Goal: Task Accomplishment & Management: Use online tool/utility

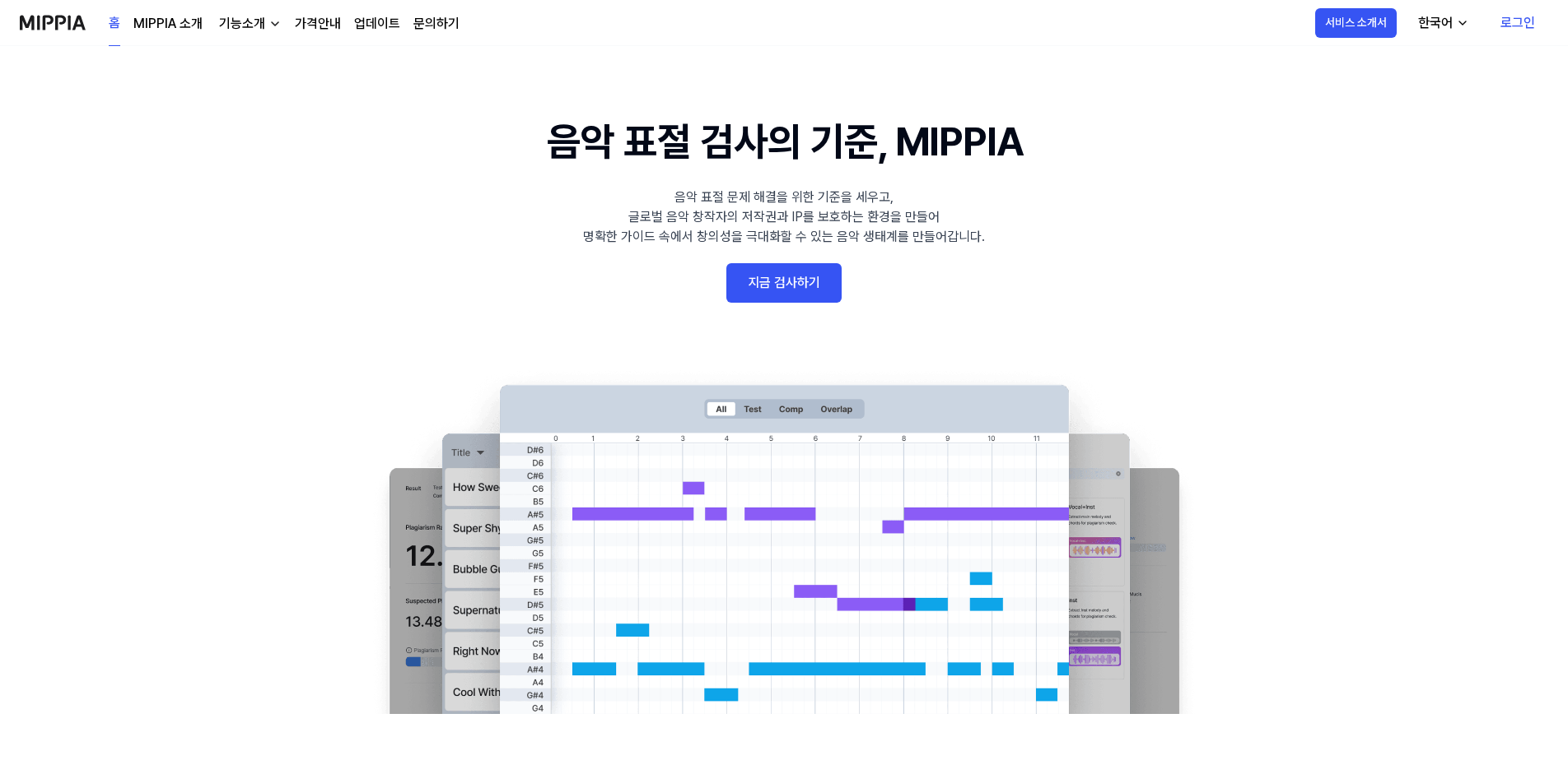
click at [821, 288] on link "지금 검사하기" at bounding box center [784, 283] width 116 height 40
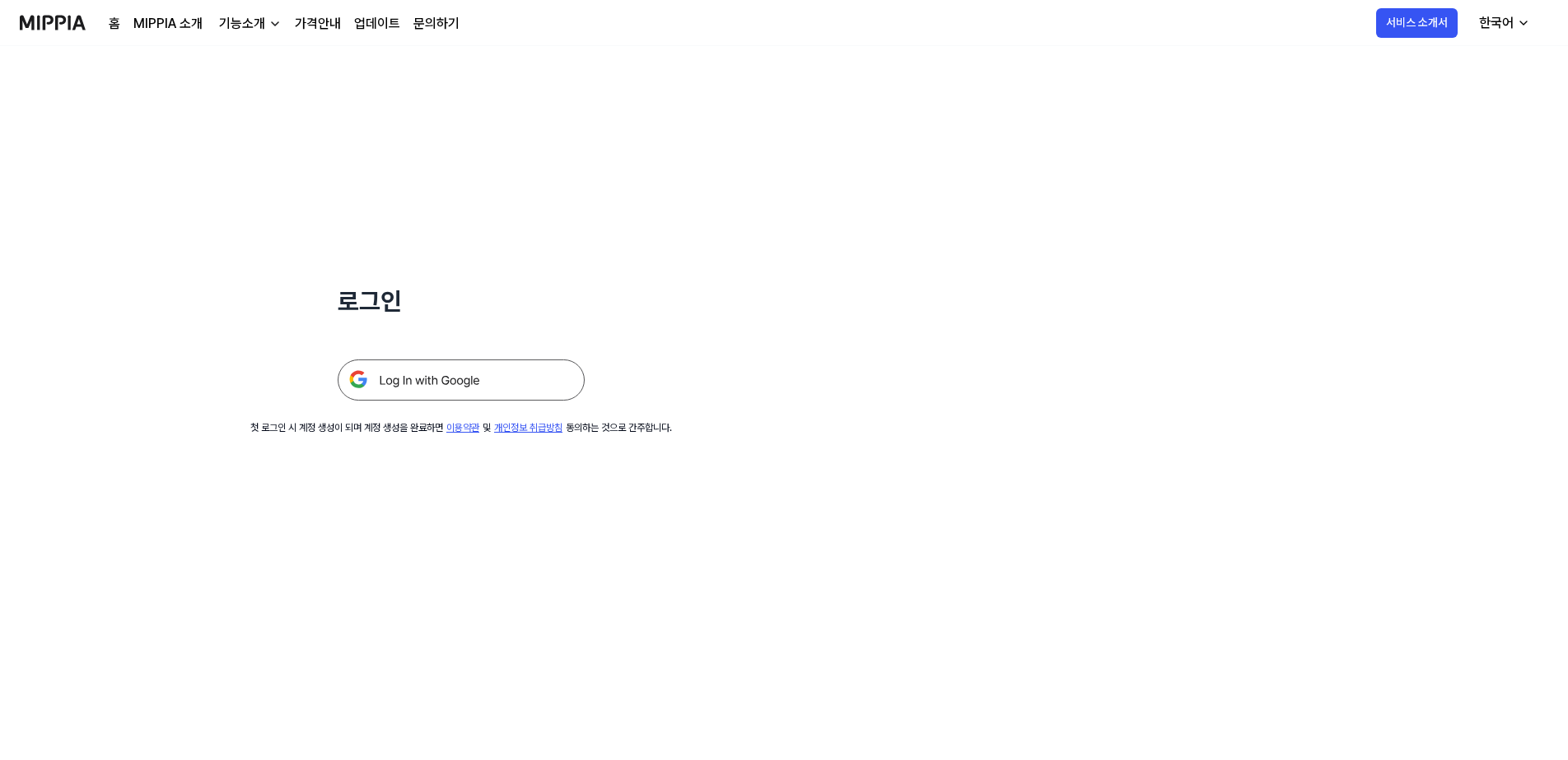
click at [481, 386] on img at bounding box center [461, 380] width 247 height 42
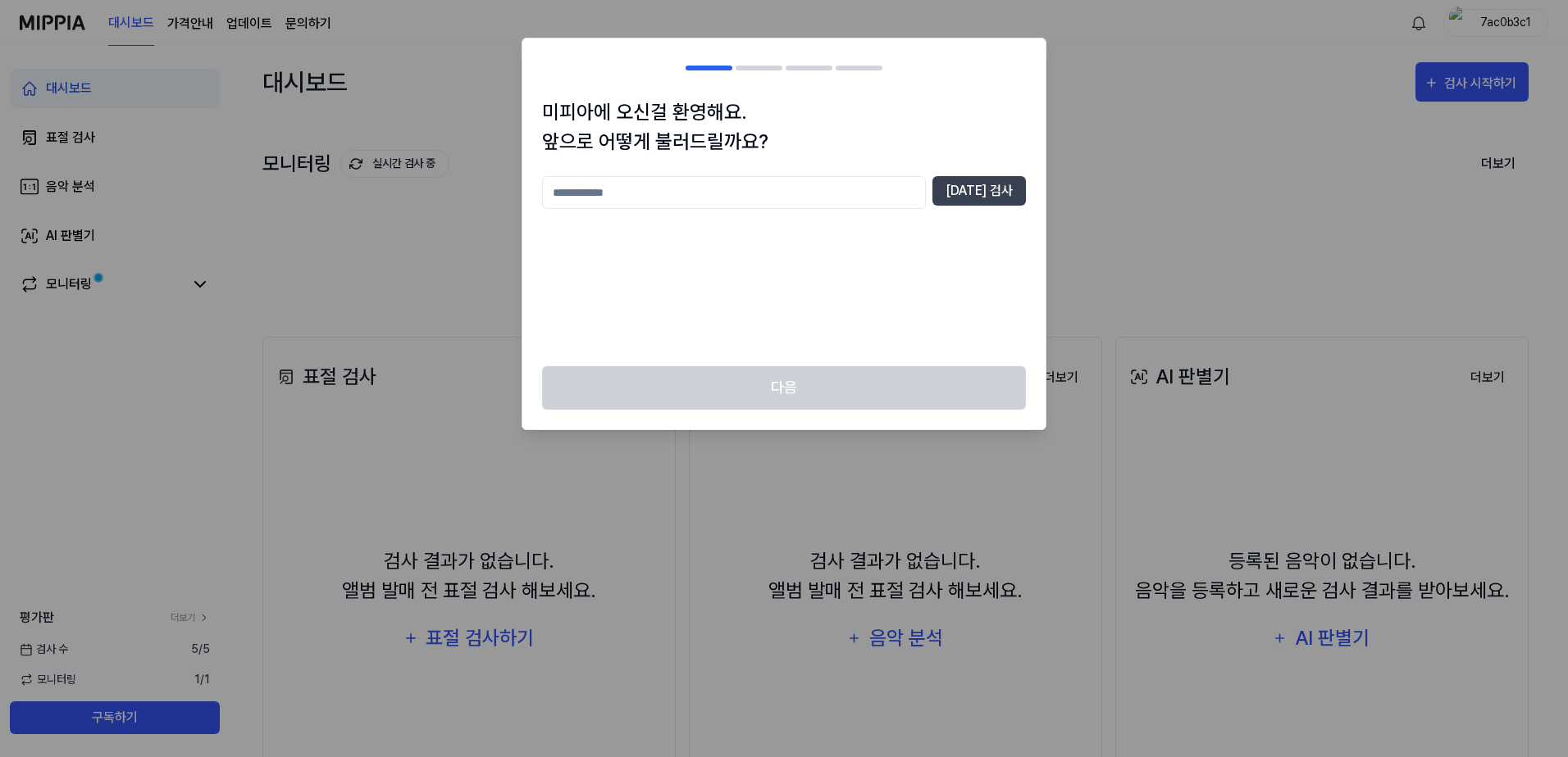
click at [738, 193] on input "text" at bounding box center [733, 192] width 384 height 33
type input "*"
type input "**"
click at [996, 184] on button "중복 검사" at bounding box center [978, 191] width 93 height 29
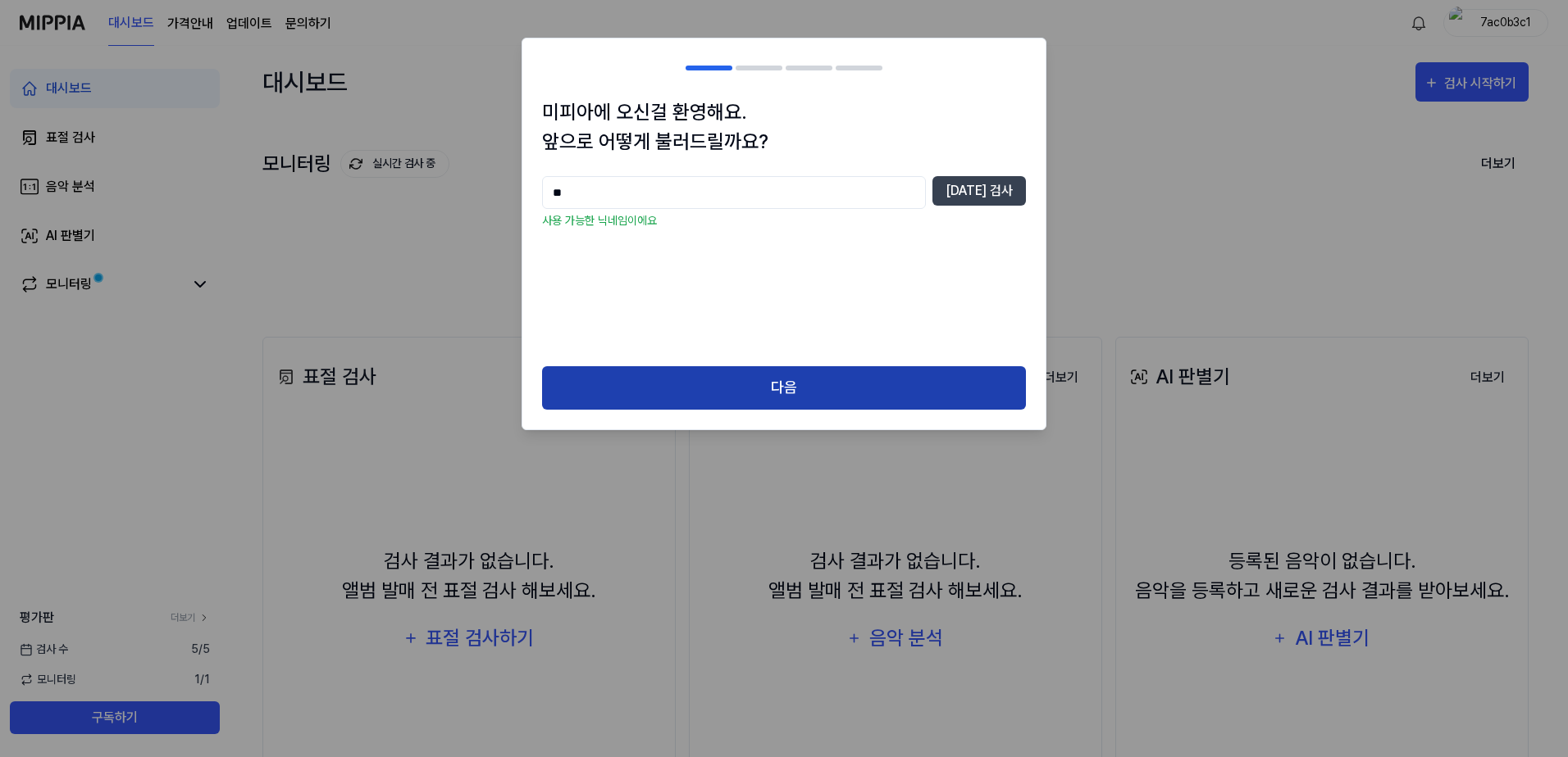
click at [788, 391] on button "다음" at bounding box center [783, 388] width 484 height 43
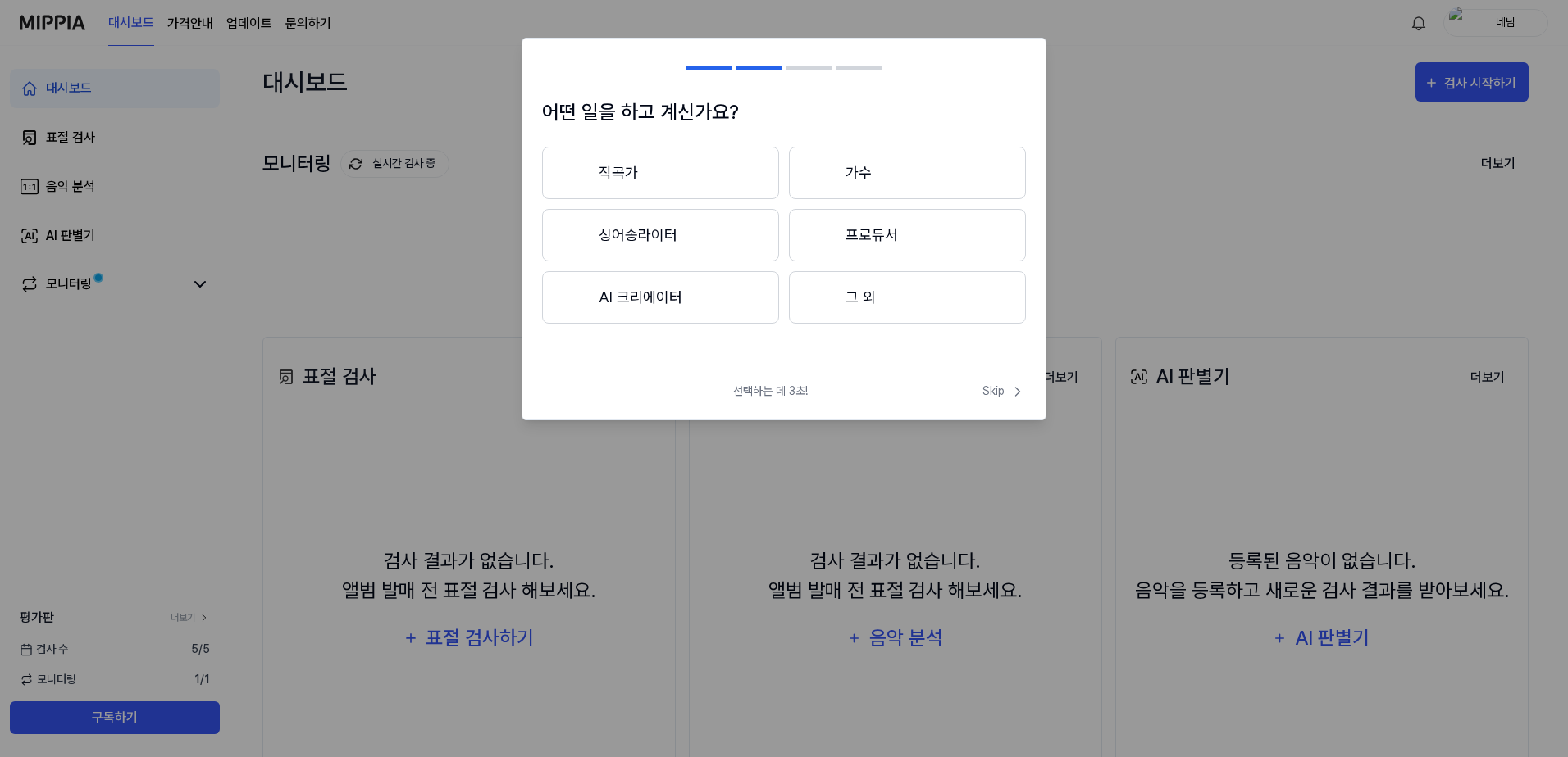
click at [697, 172] on button "작곡가" at bounding box center [660, 172] width 237 height 52
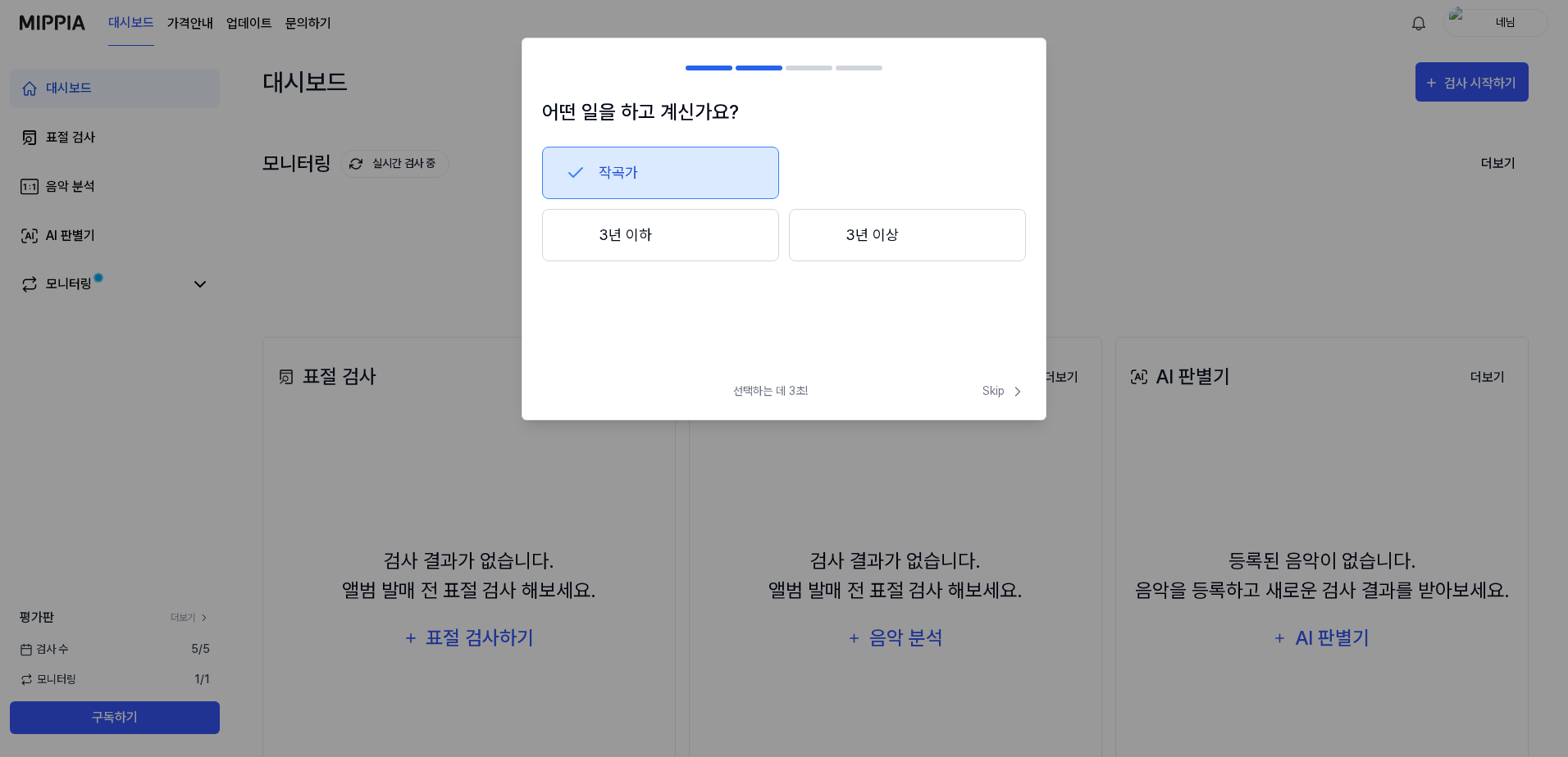
click at [669, 220] on button "3년 이하" at bounding box center [660, 235] width 237 height 52
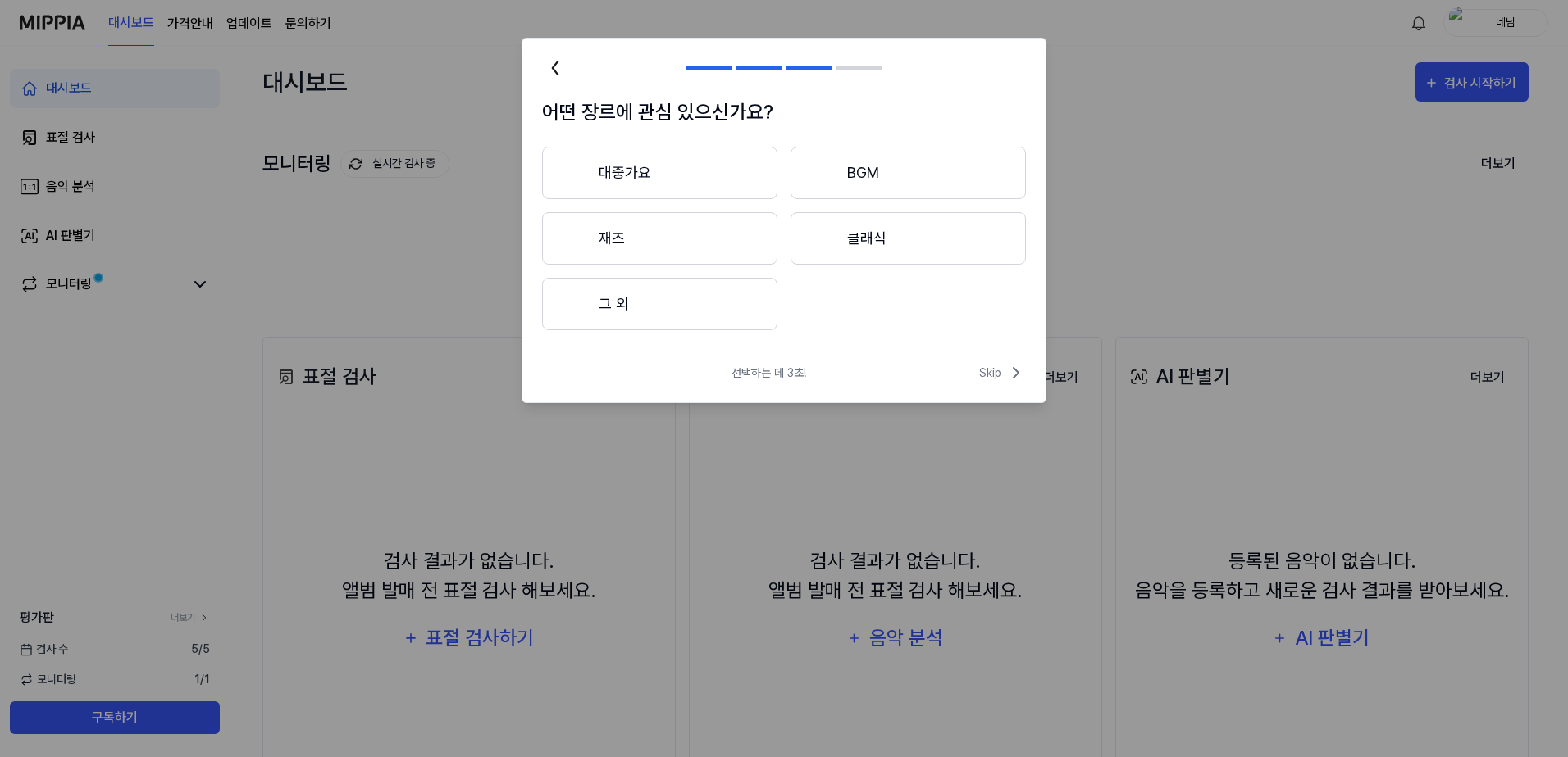
drag, startPoint x: 757, startPoint y: 318, endPoint x: 830, endPoint y: 336, distance: 75.2
click at [757, 318] on button "그 외" at bounding box center [659, 304] width 235 height 52
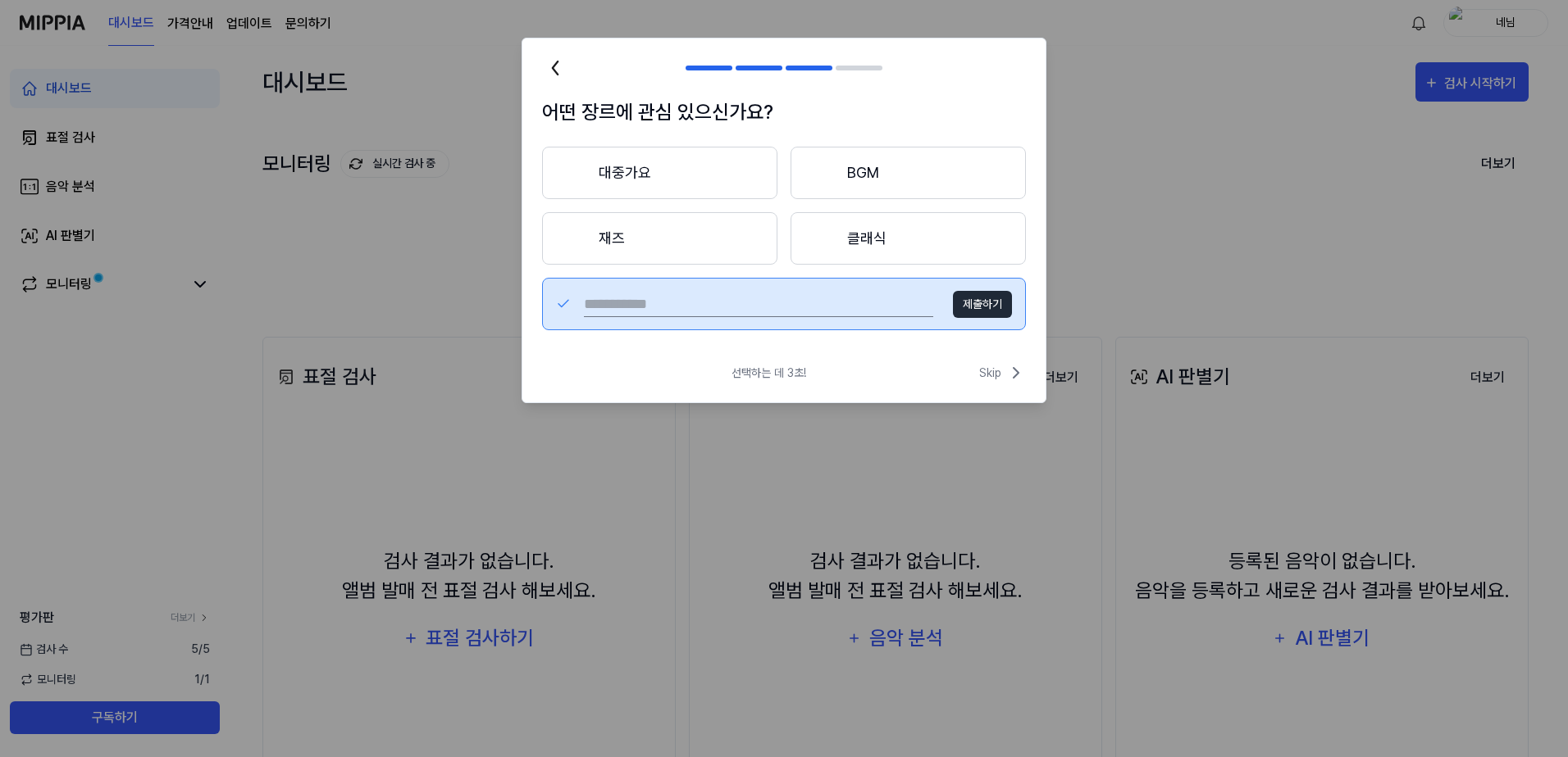
click at [684, 179] on button "대중가요" at bounding box center [659, 172] width 235 height 52
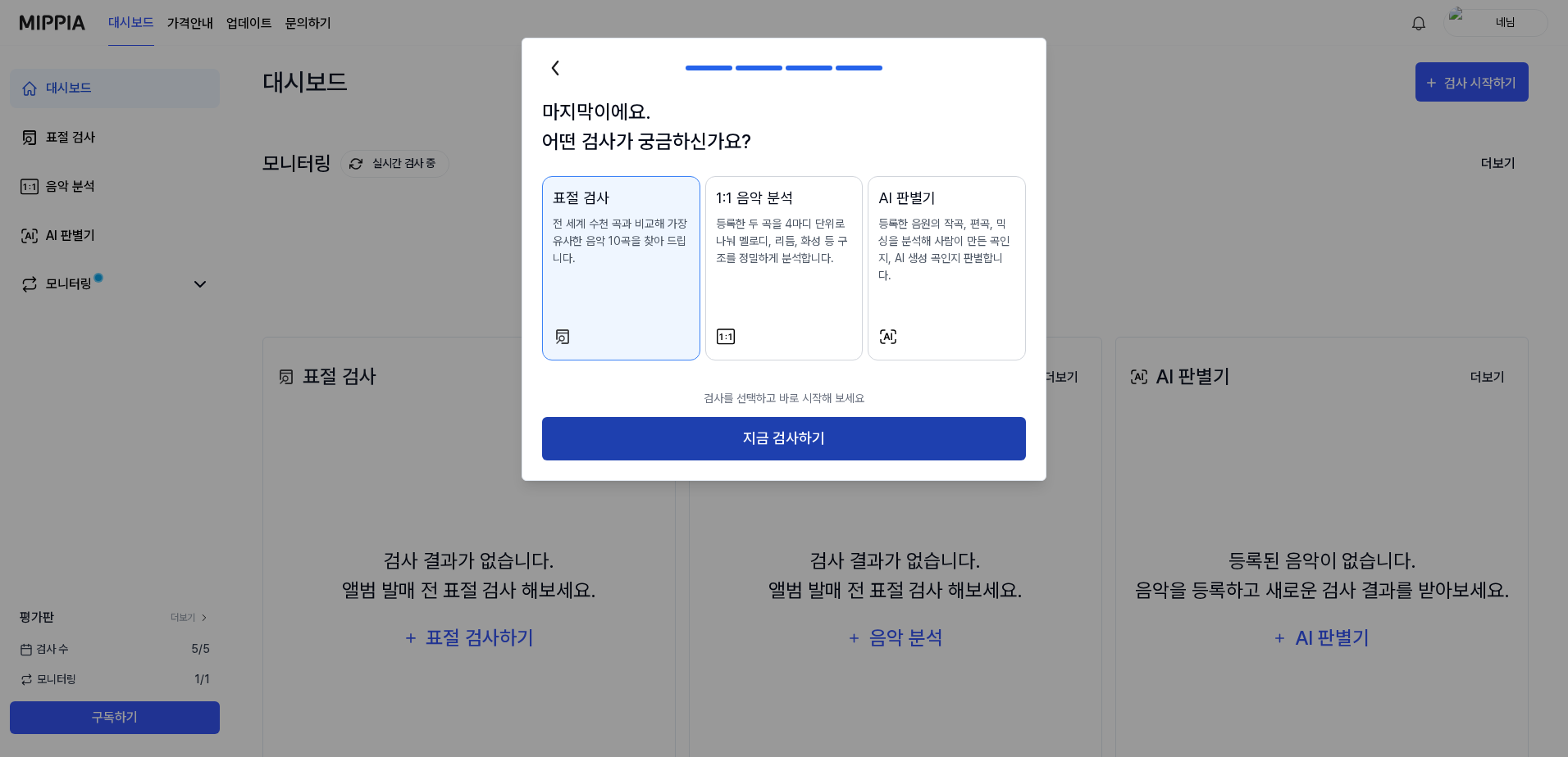
click at [743, 420] on button "지금 검사하기" at bounding box center [783, 438] width 484 height 43
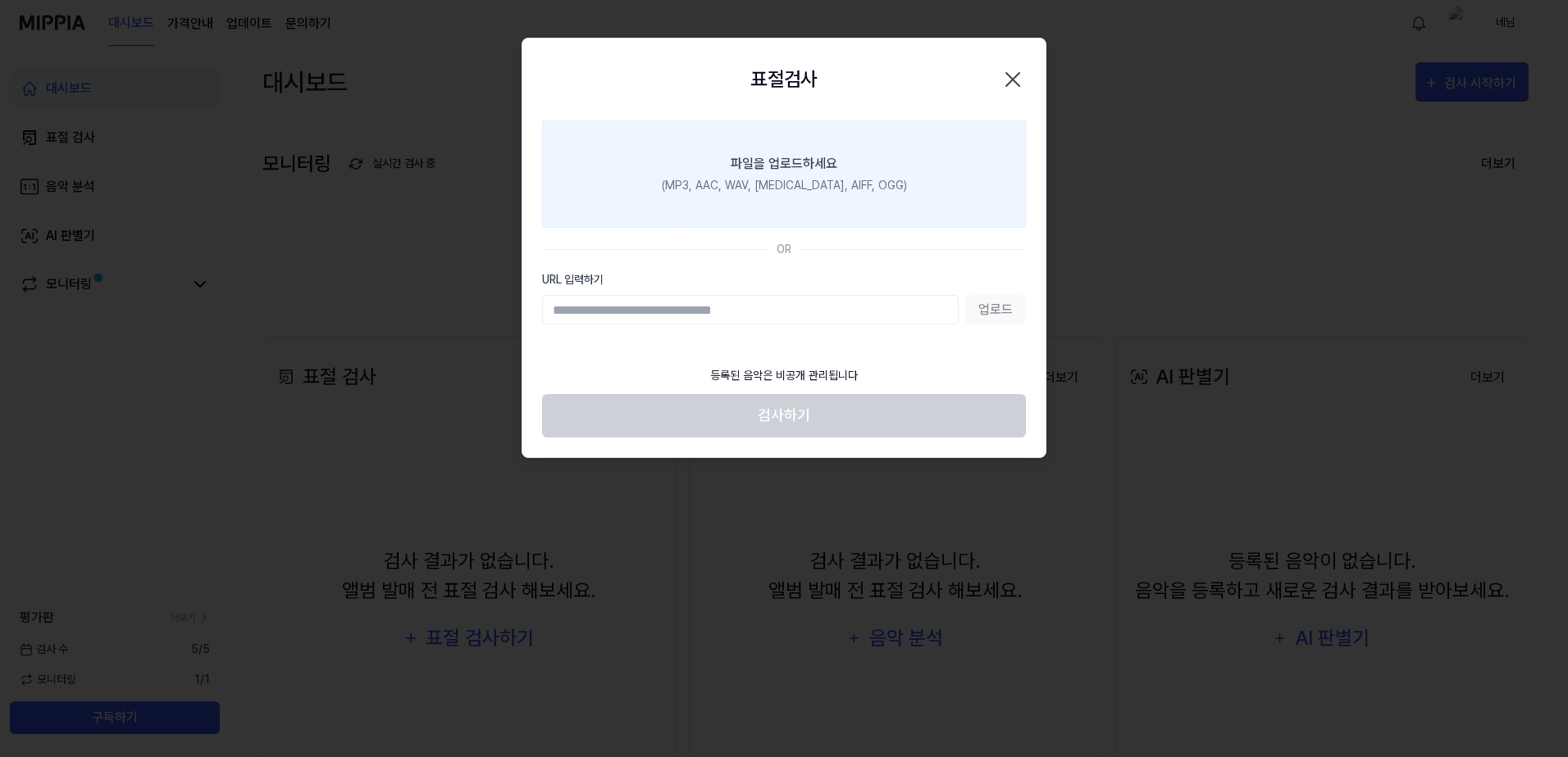
click at [795, 162] on div "파일을 업로드하세요" at bounding box center [784, 163] width 107 height 19
click at [0, 0] on input "파일을 업로드하세요 (MP3, AAC, WAV, FLAC, AIFF, OGG)" at bounding box center [0, 0] width 0 height 0
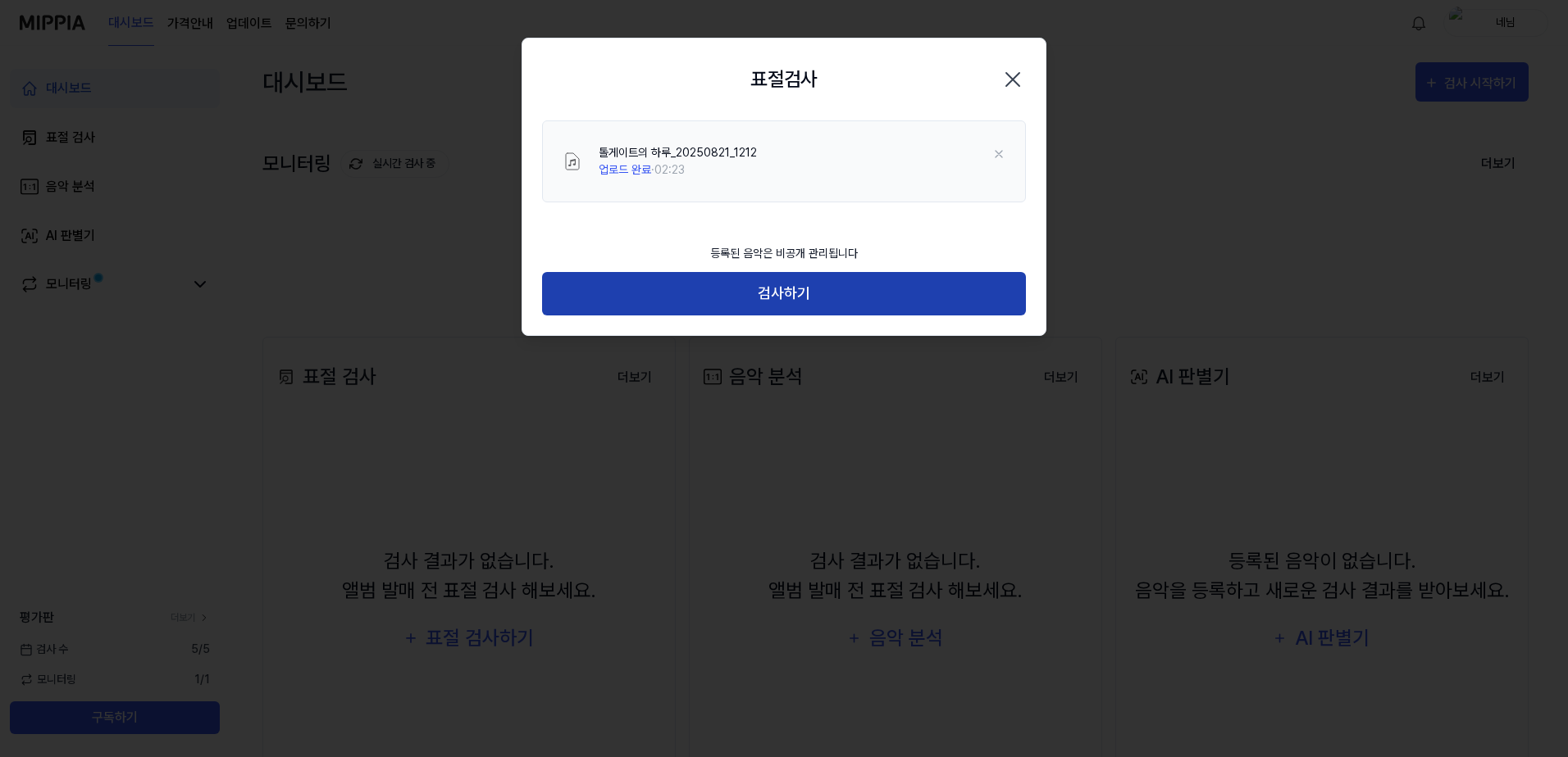
click at [772, 299] on button "검사하기" at bounding box center [783, 294] width 484 height 43
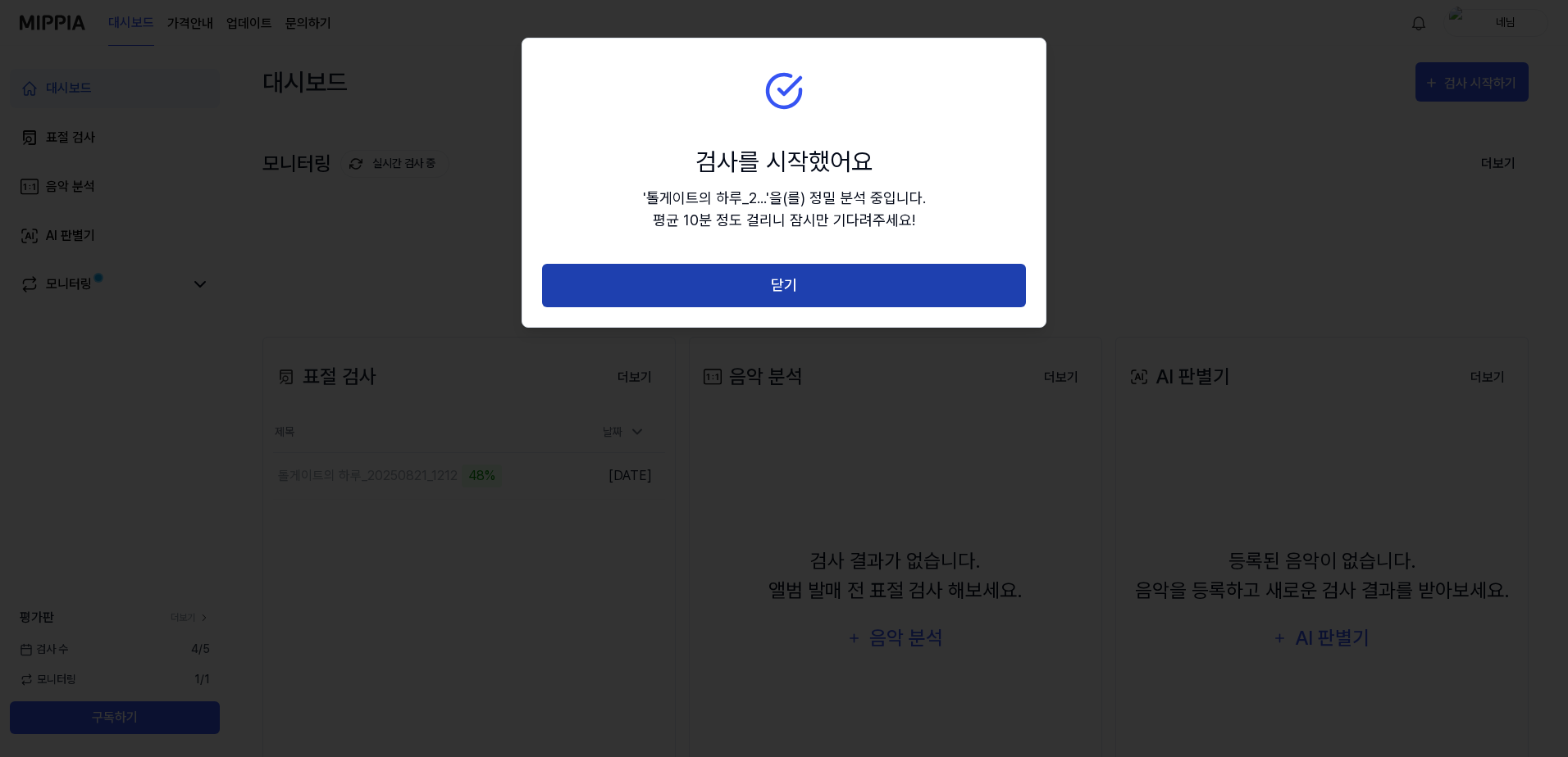
click at [802, 281] on button "닫기" at bounding box center [783, 285] width 484 height 43
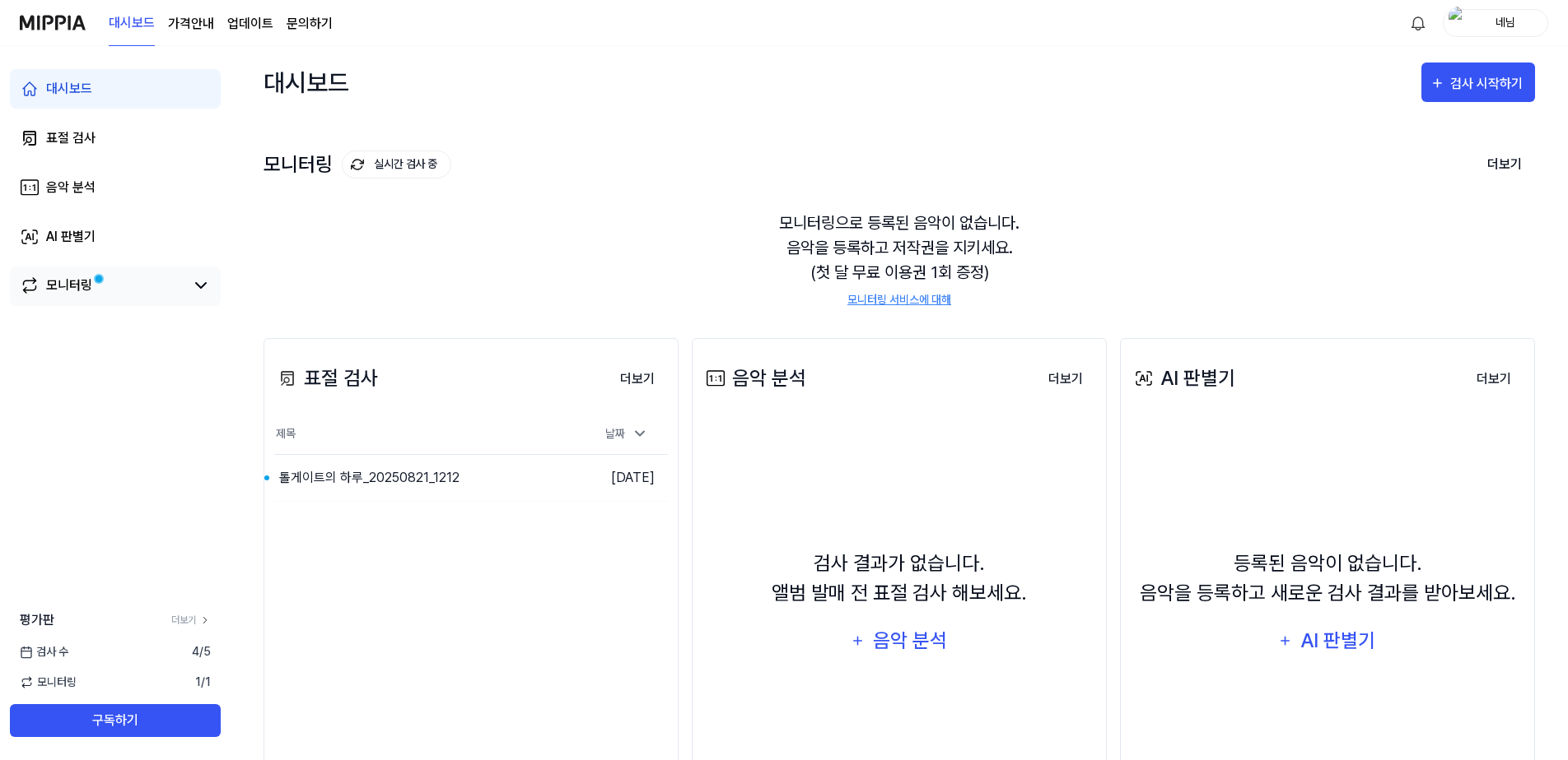
click at [80, 273] on div "모니터링" at bounding box center [116, 286] width 211 height 40
click at [100, 288] on link "모니터링" at bounding box center [102, 285] width 165 height 19
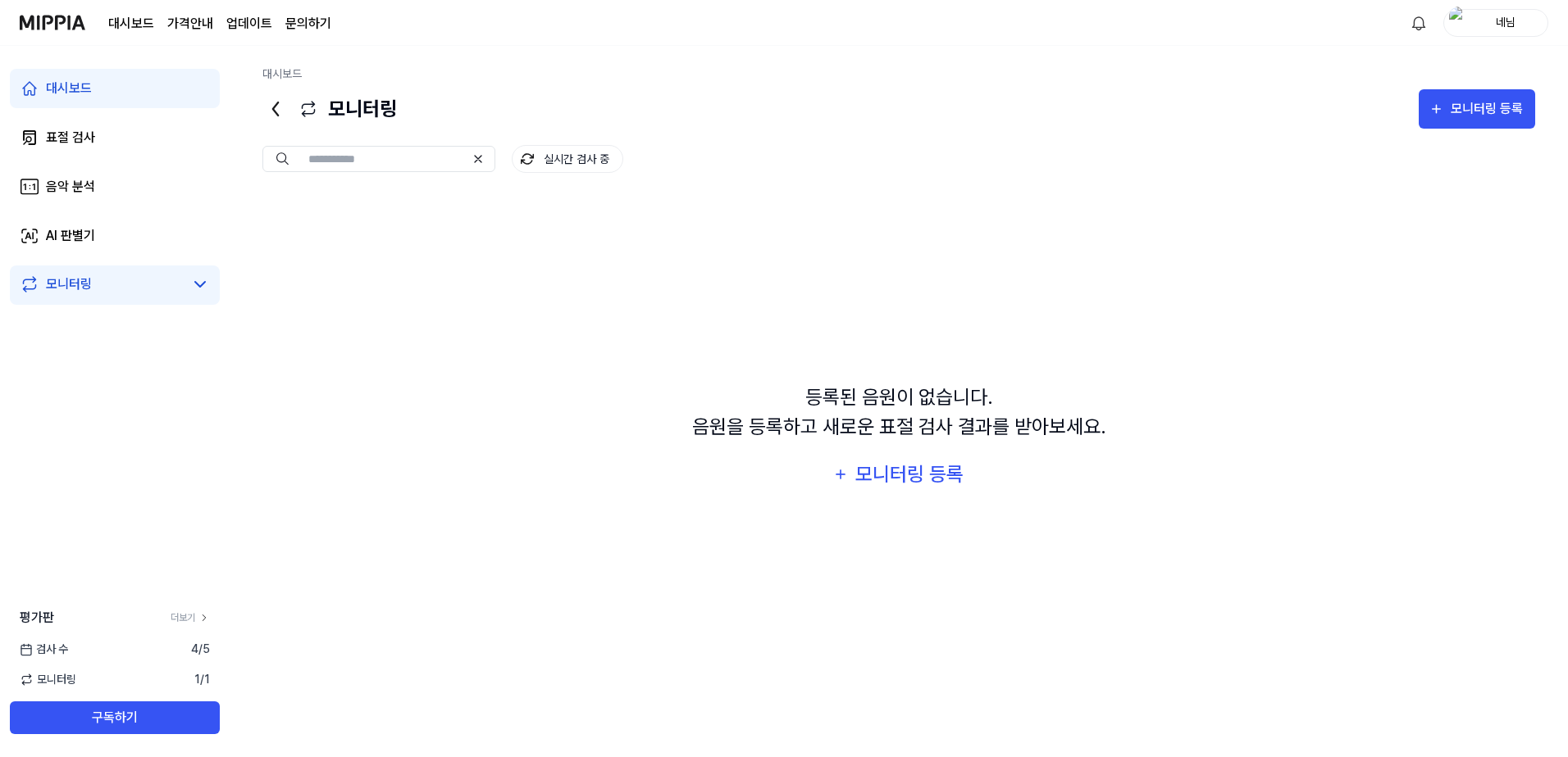
click at [91, 89] on div "대시보드" at bounding box center [69, 87] width 46 height 19
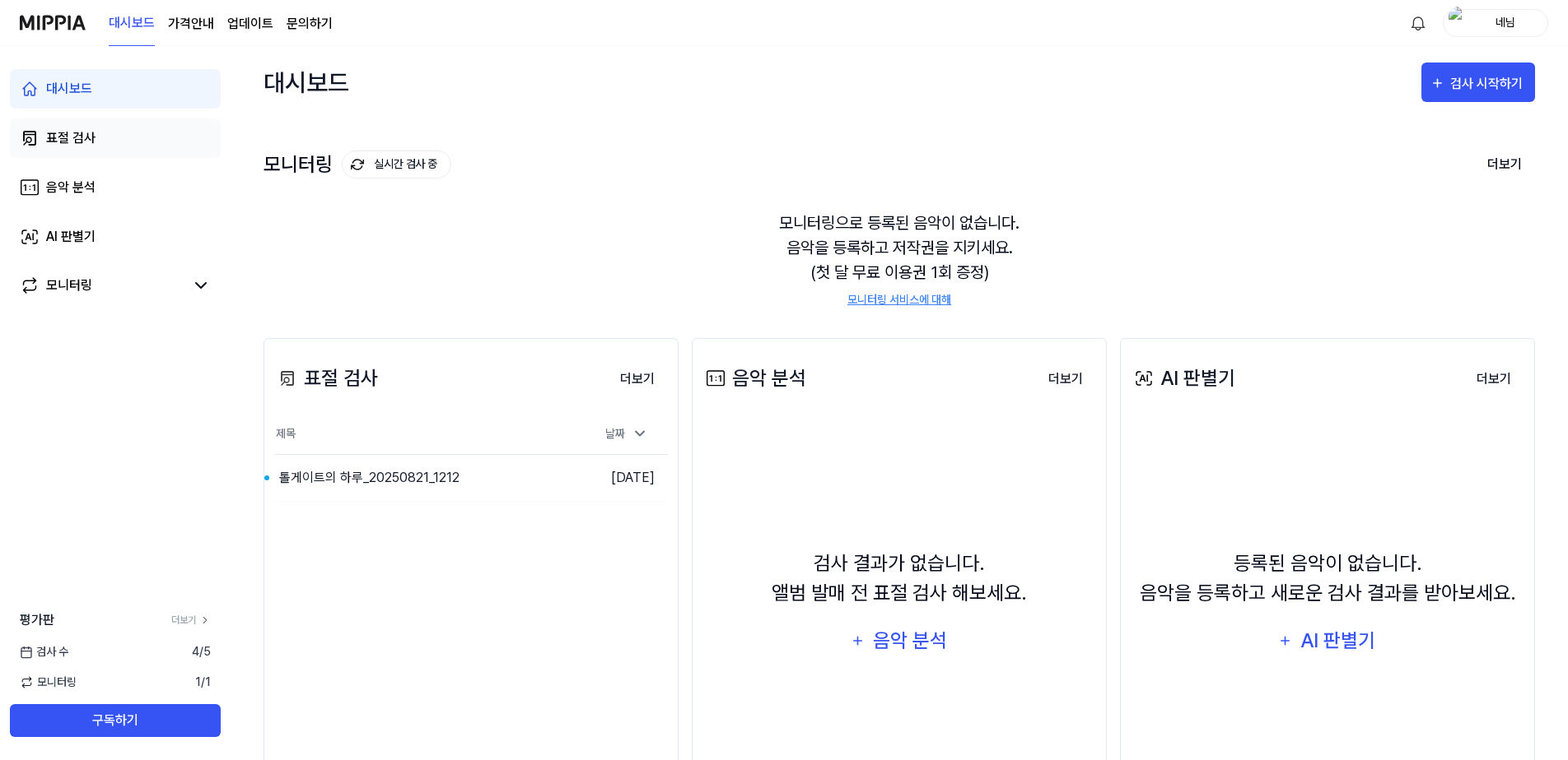
click at [109, 136] on link "표절 검사" at bounding box center [116, 138] width 211 height 40
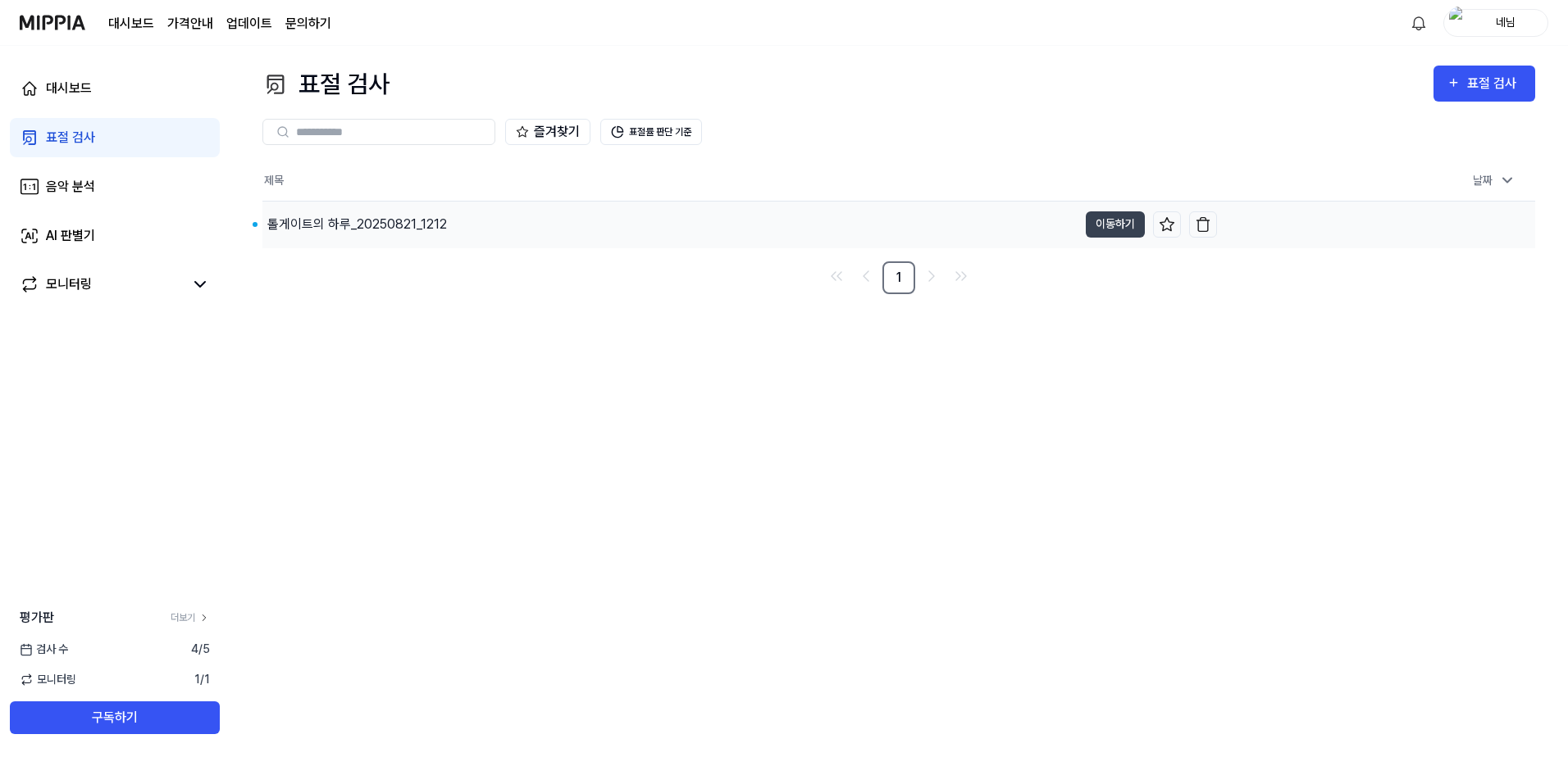
click at [357, 234] on div "톨게이트의 하루_20250821_1212" at bounding box center [357, 224] width 180 height 19
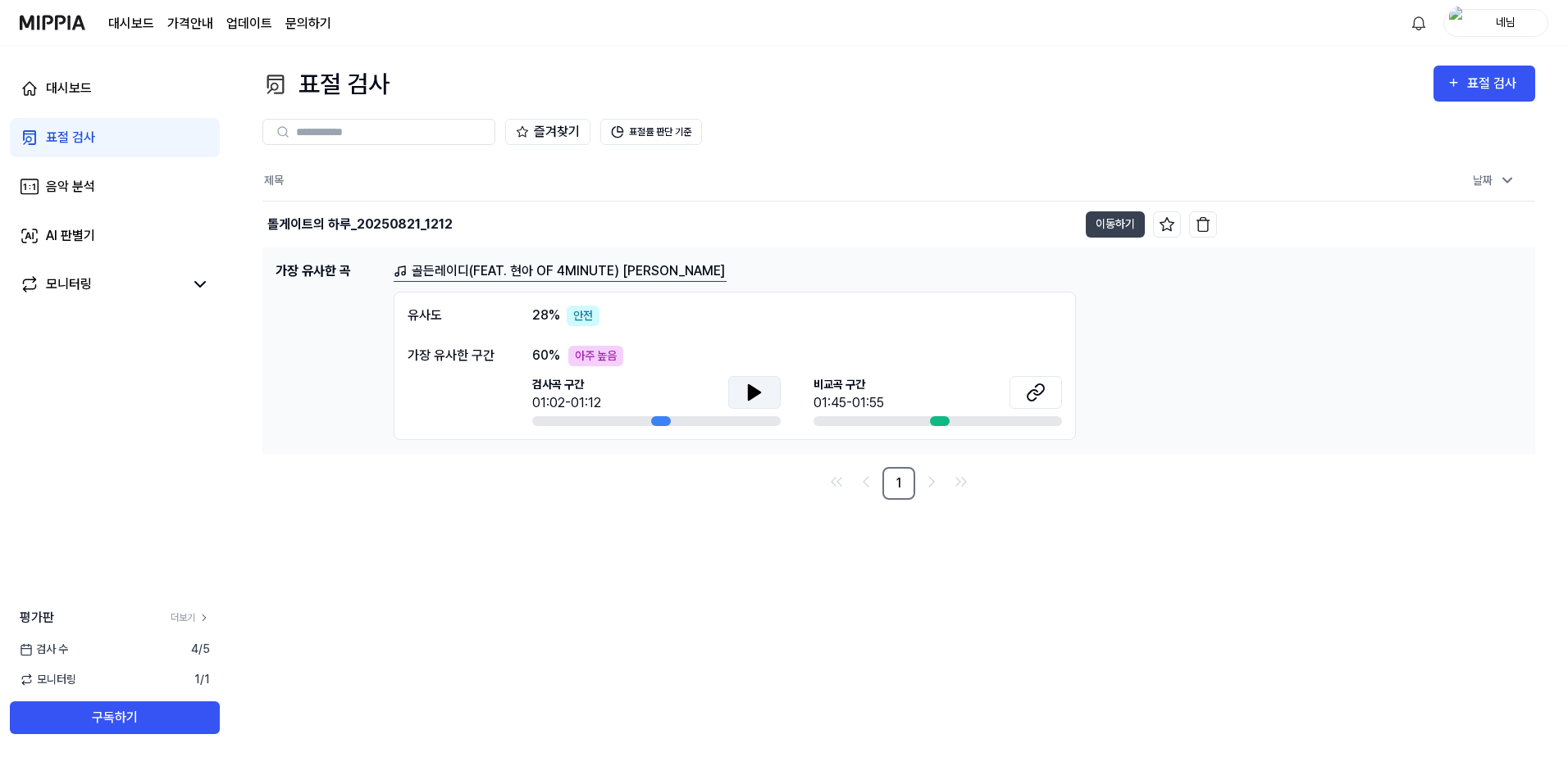
click at [755, 399] on icon at bounding box center [754, 392] width 19 height 19
click at [55, 21] on img at bounding box center [52, 22] width 65 height 45
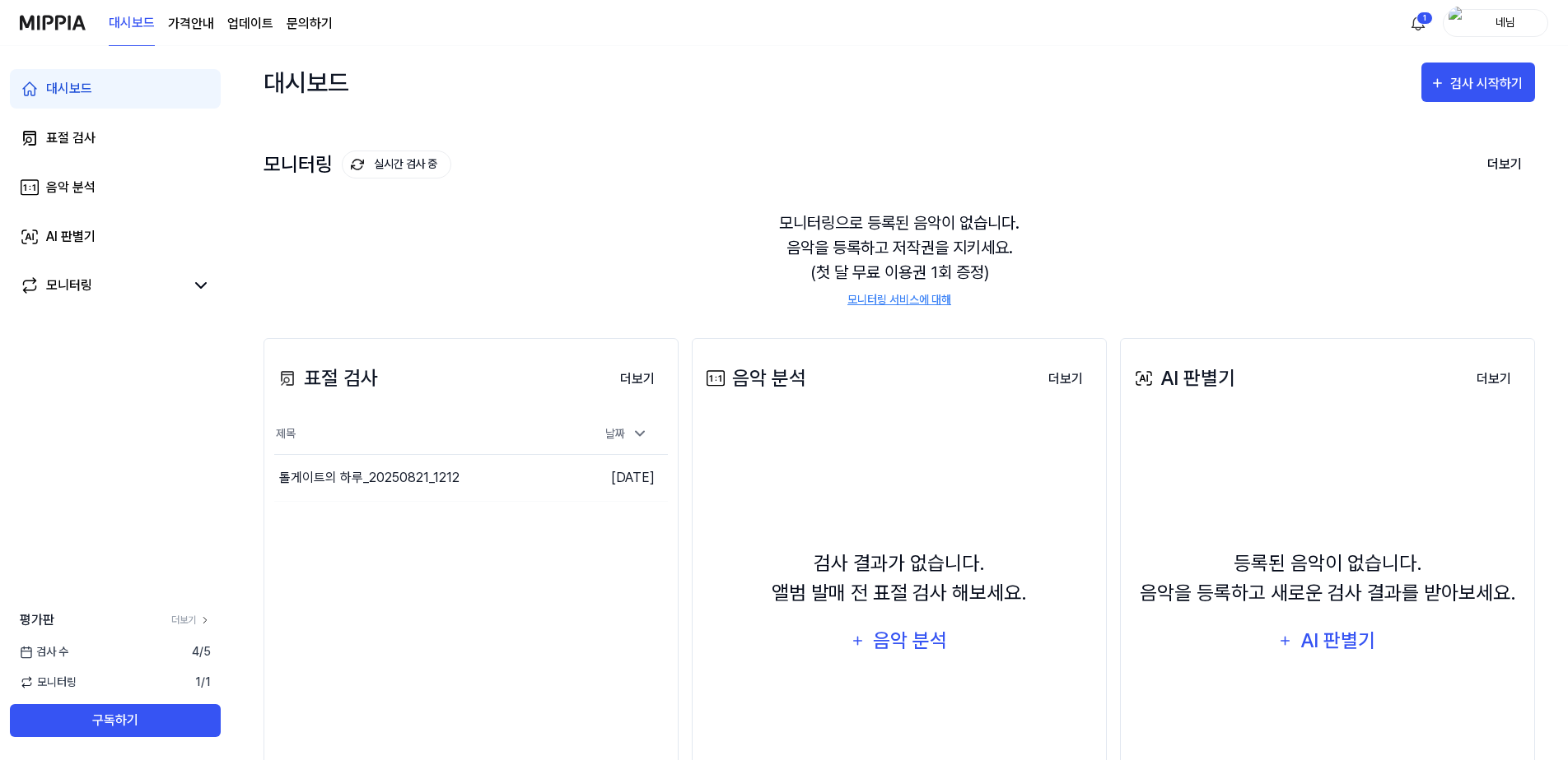
click at [898, 299] on link "모니터링 서비스에 대해" at bounding box center [899, 300] width 104 height 18
click at [935, 236] on div "모니터링으로 등록된 음악이 없습니다. 음악을 등록하고 저작권을 지키세요. (첫 달 무료 이용권 1회 증정) 모니터링 서비스에 대해" at bounding box center [899, 260] width 1271 height 138
drag, startPoint x: 841, startPoint y: 230, endPoint x: 1019, endPoint y: 240, distance: 178.3
click at [1019, 240] on div "모니터링으로 등록된 음악이 없습니다. 음악을 등록하고 저작권을 지키세요. (첫 달 무료 이용권 1회 증정) 모니터링 서비스에 대해" at bounding box center [899, 260] width 1271 height 138
drag, startPoint x: 1019, startPoint y: 240, endPoint x: 1006, endPoint y: 278, distance: 40.2
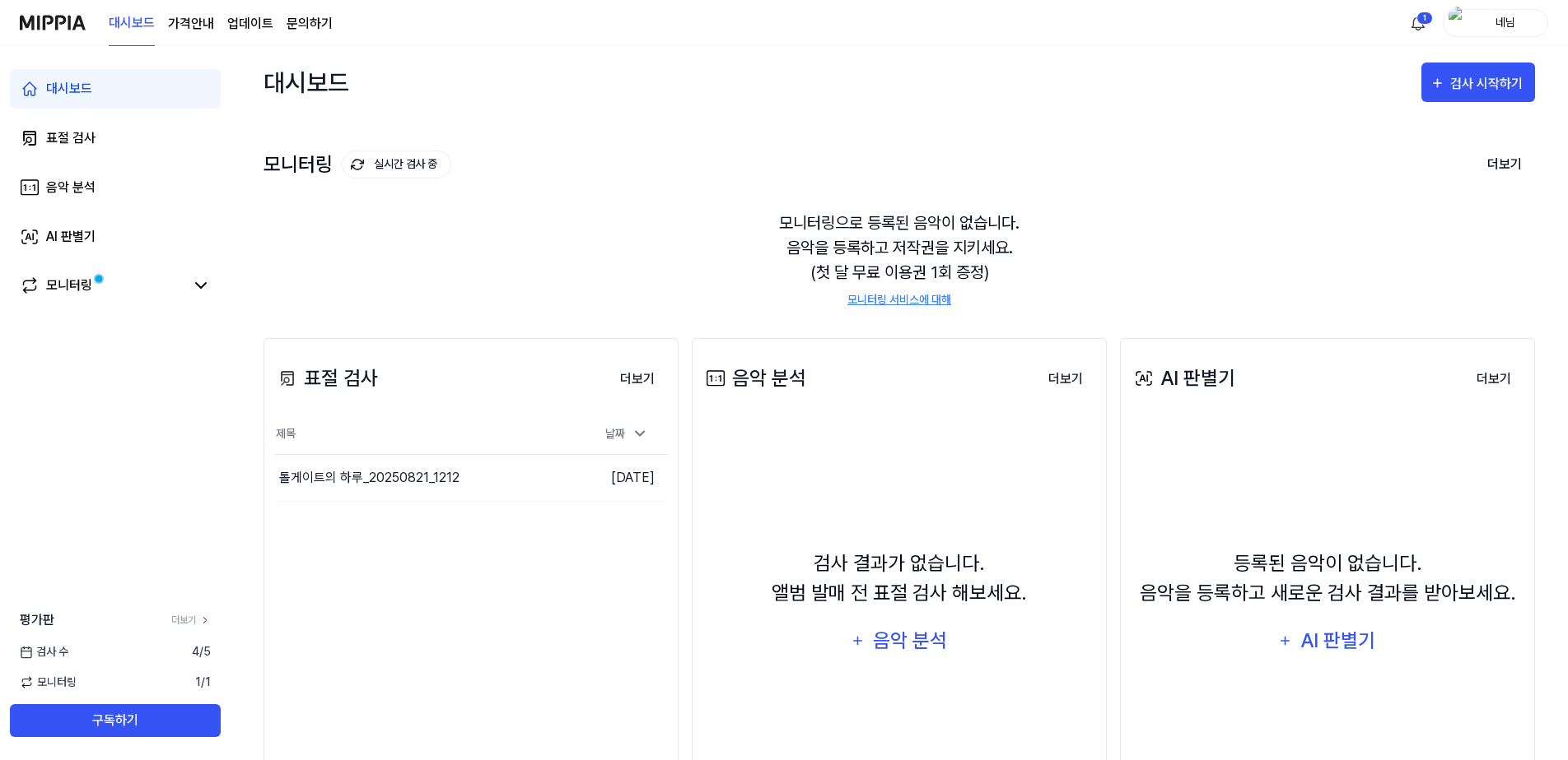
click at [1006, 275] on div "모니터링으로 등록된 음악이 없습니다. 음악을 등록하고 저작권을 지키세요. (첫 달 무료 이용권 1회 증정) 모니터링 서비스에 대해" at bounding box center [899, 260] width 1271 height 138
click at [907, 300] on link "모니터링 서비스에 대해" at bounding box center [899, 300] width 104 height 18
drag, startPoint x: 799, startPoint y: 247, endPoint x: 985, endPoint y: 245, distance: 186.0
click at [985, 245] on div "모니터링으로 등록된 음악이 없습니다. 음악을 등록하고 저작권을 지키세요. (첫 달 무료 이용권 1회 증정) 모니터링 서비스에 대해" at bounding box center [899, 260] width 1271 height 138
drag, startPoint x: 985, startPoint y: 245, endPoint x: 1119, endPoint y: 254, distance: 134.3
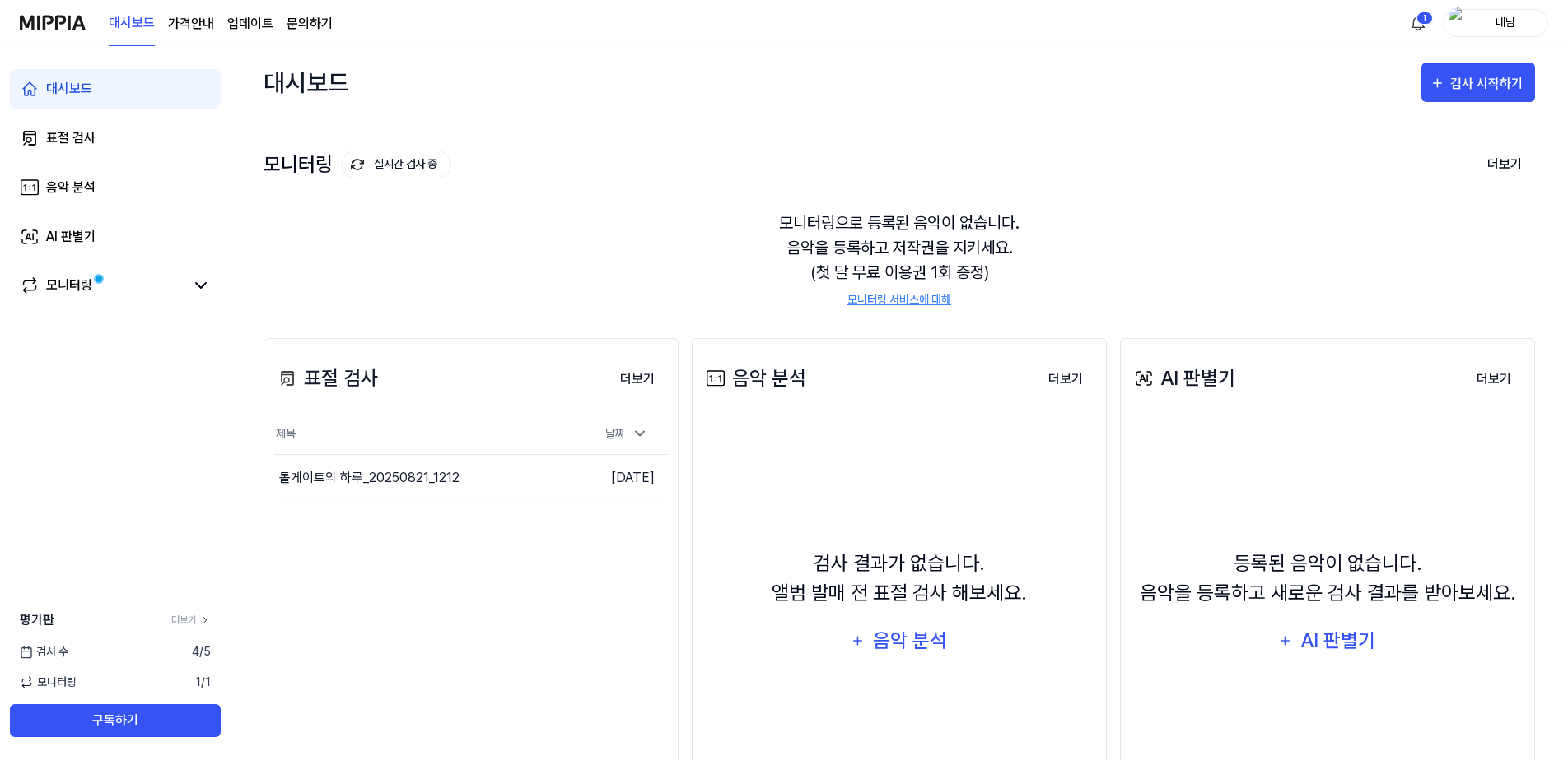
click at [1119, 254] on div "모니터링으로 등록된 음악이 없습니다. 음악을 등록하고 저작권을 지키세요. (첫 달 무료 이용권 1회 증정) 모니터링 서비스에 대해" at bounding box center [899, 260] width 1271 height 138
click at [1512, 164] on button "더보기" at bounding box center [1504, 164] width 61 height 34
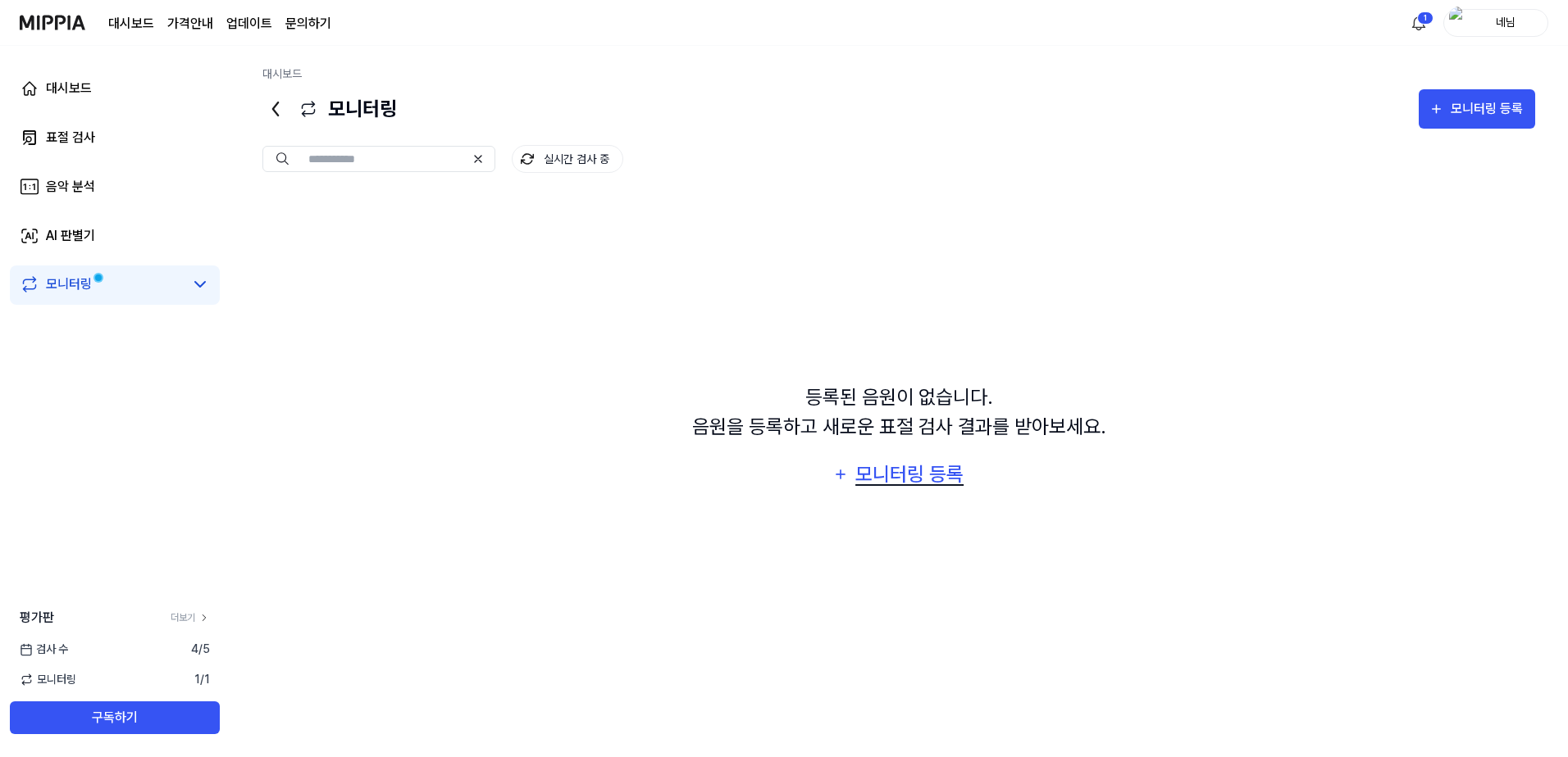
click at [921, 483] on div "모니터링 등록" at bounding box center [909, 474] width 111 height 31
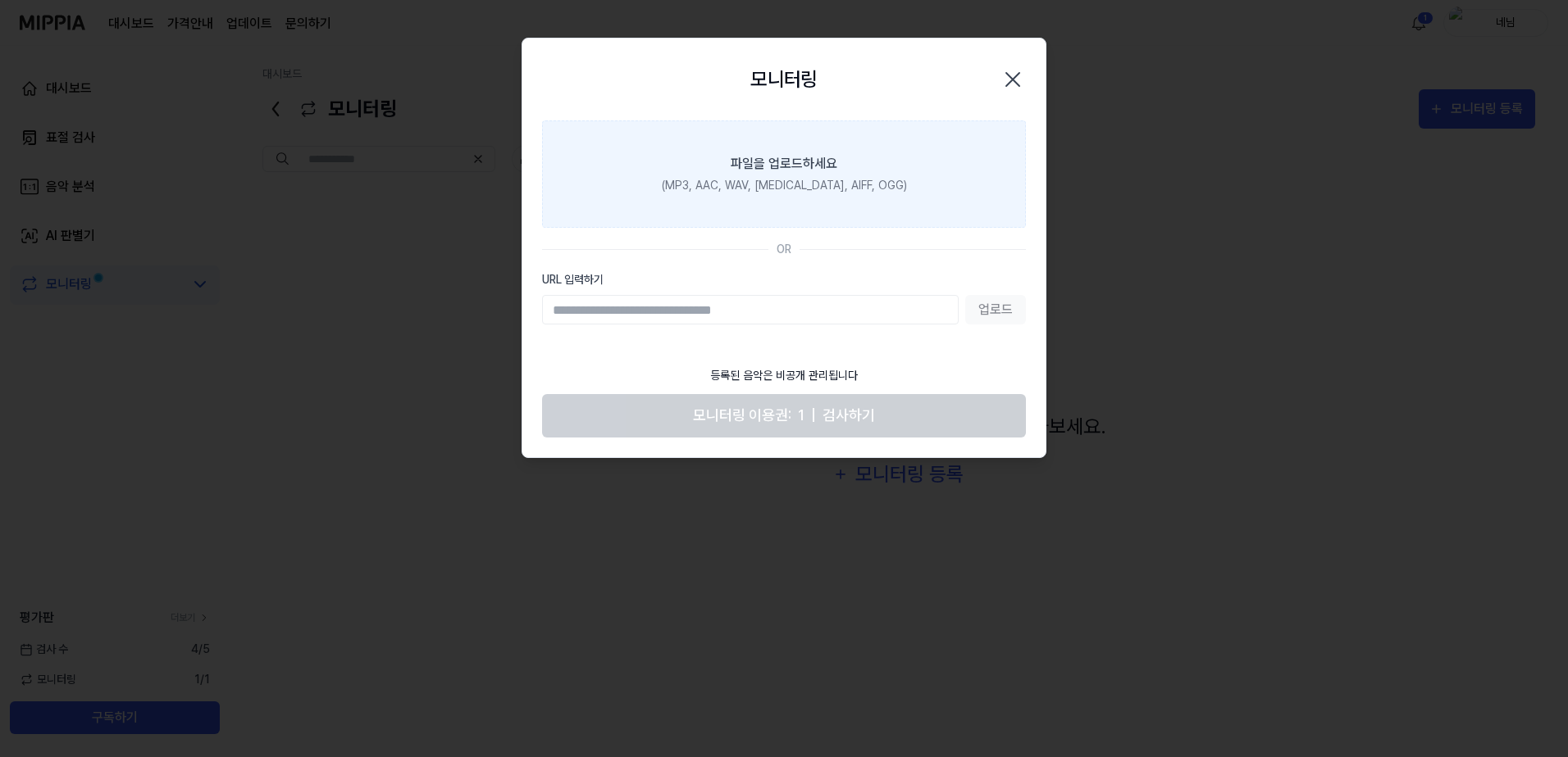
click at [748, 175] on label "파일을 업로드하세요 (MP3, AAC, WAV, FLAC, AIFF, OGG)" at bounding box center [783, 174] width 484 height 108
click at [0, 0] on input "파일을 업로드하세요 (MP3, AAC, WAV, FLAC, AIFF, OGG)" at bounding box center [0, 0] width 0 height 0
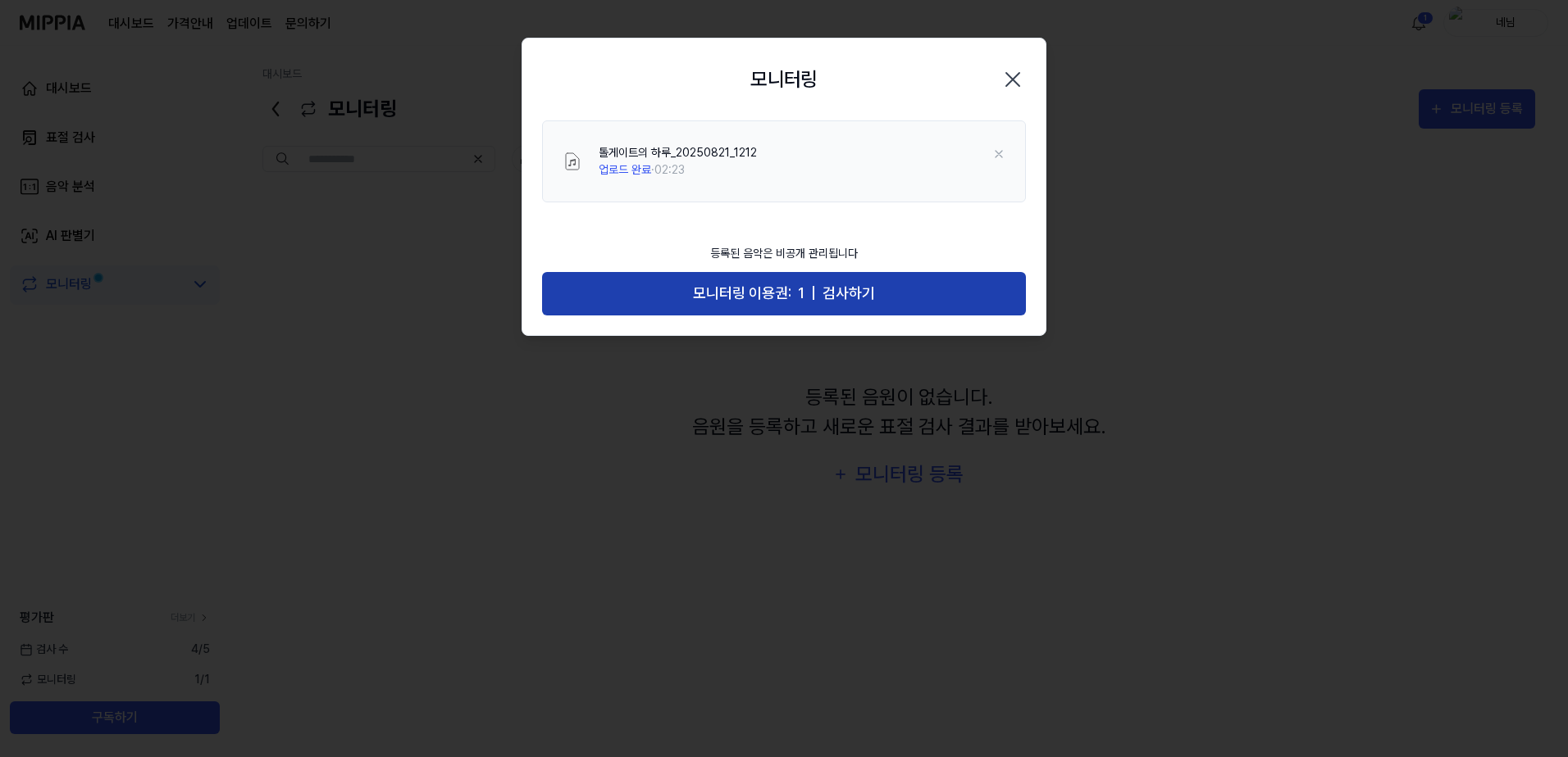
click at [773, 302] on span "모니터링 이용권:" at bounding box center [742, 294] width 99 height 24
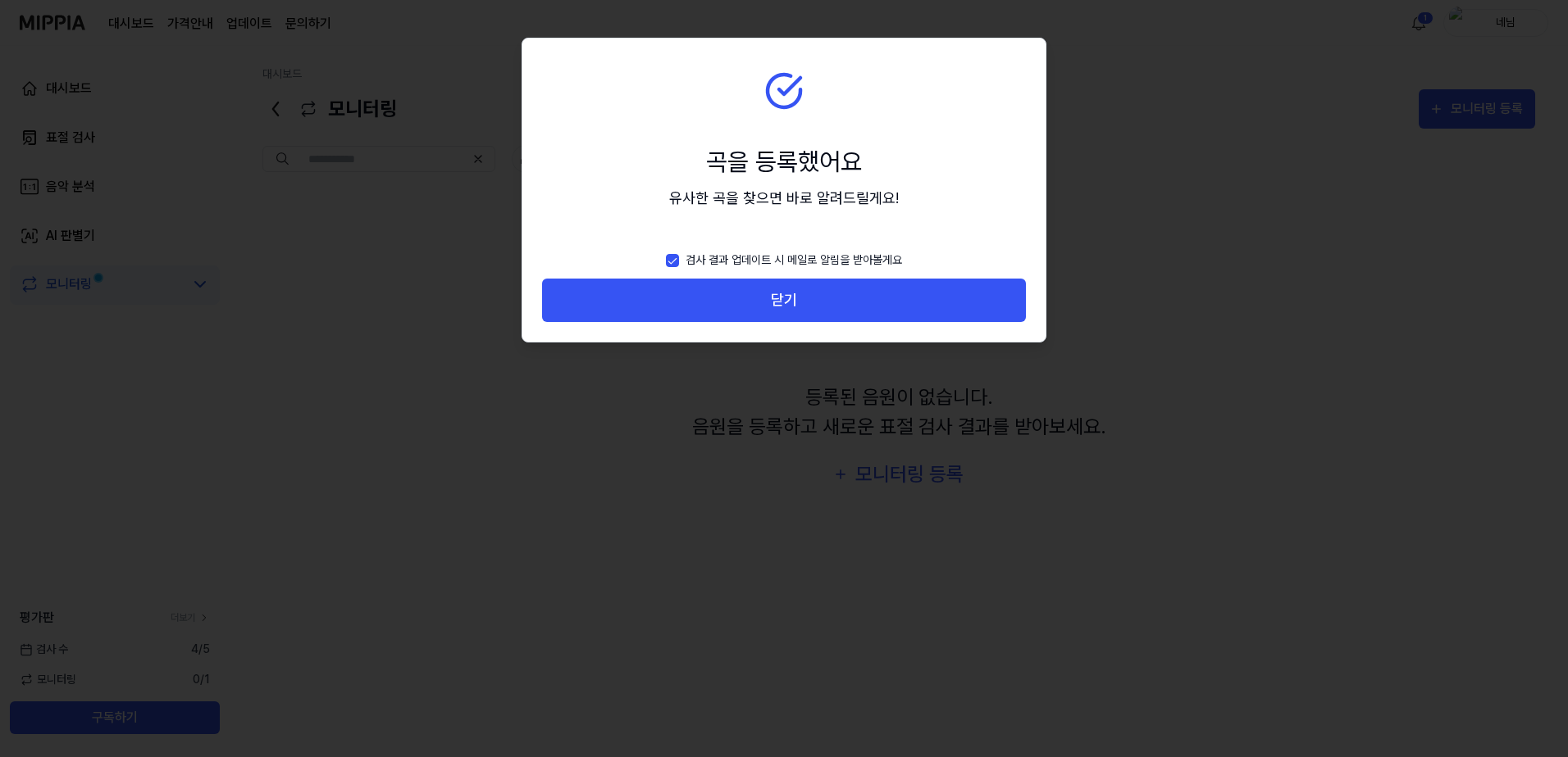
click at [773, 302] on button "닫기" at bounding box center [783, 300] width 484 height 43
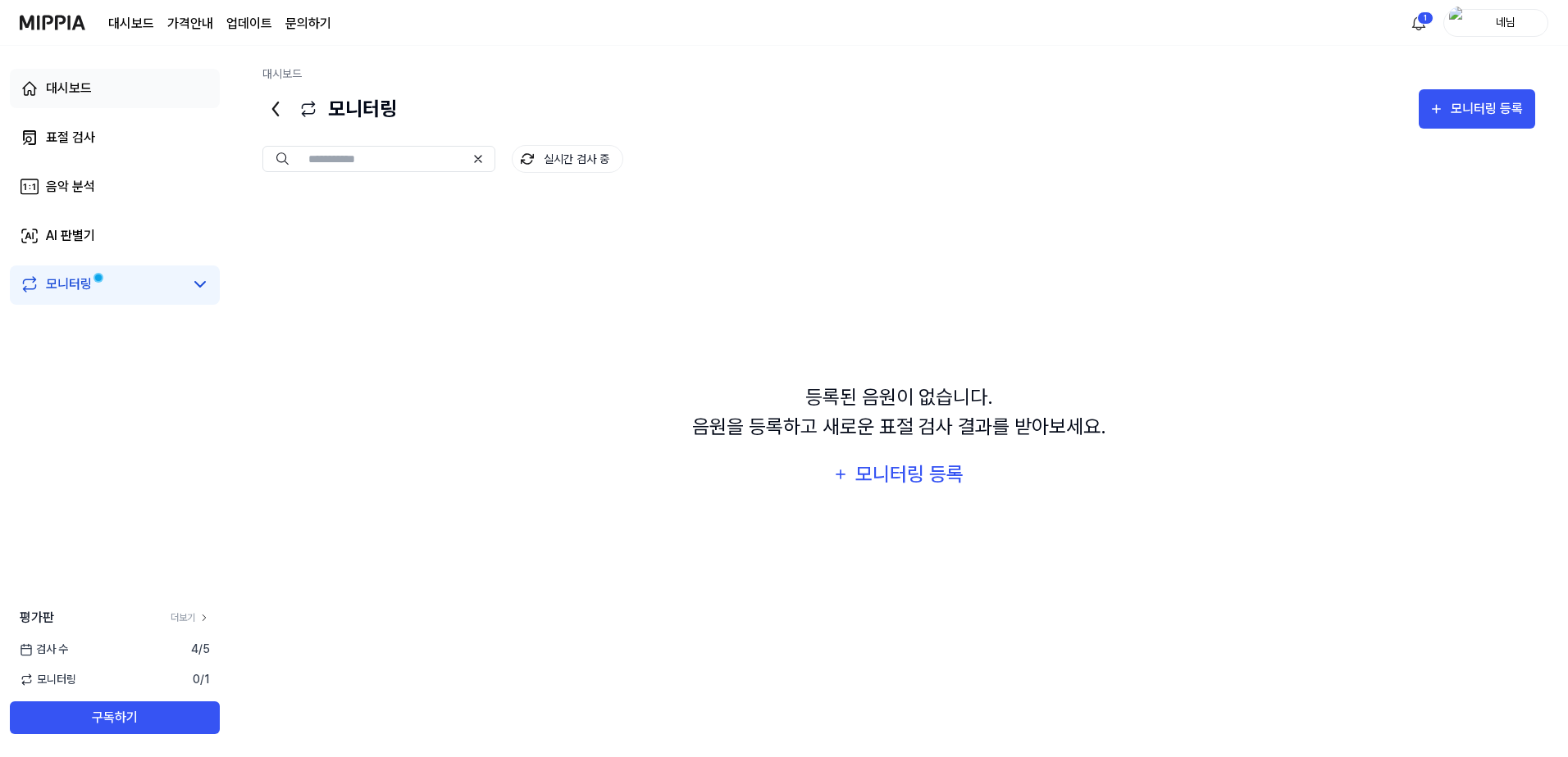
click at [55, 93] on div "대시보드" at bounding box center [69, 87] width 46 height 19
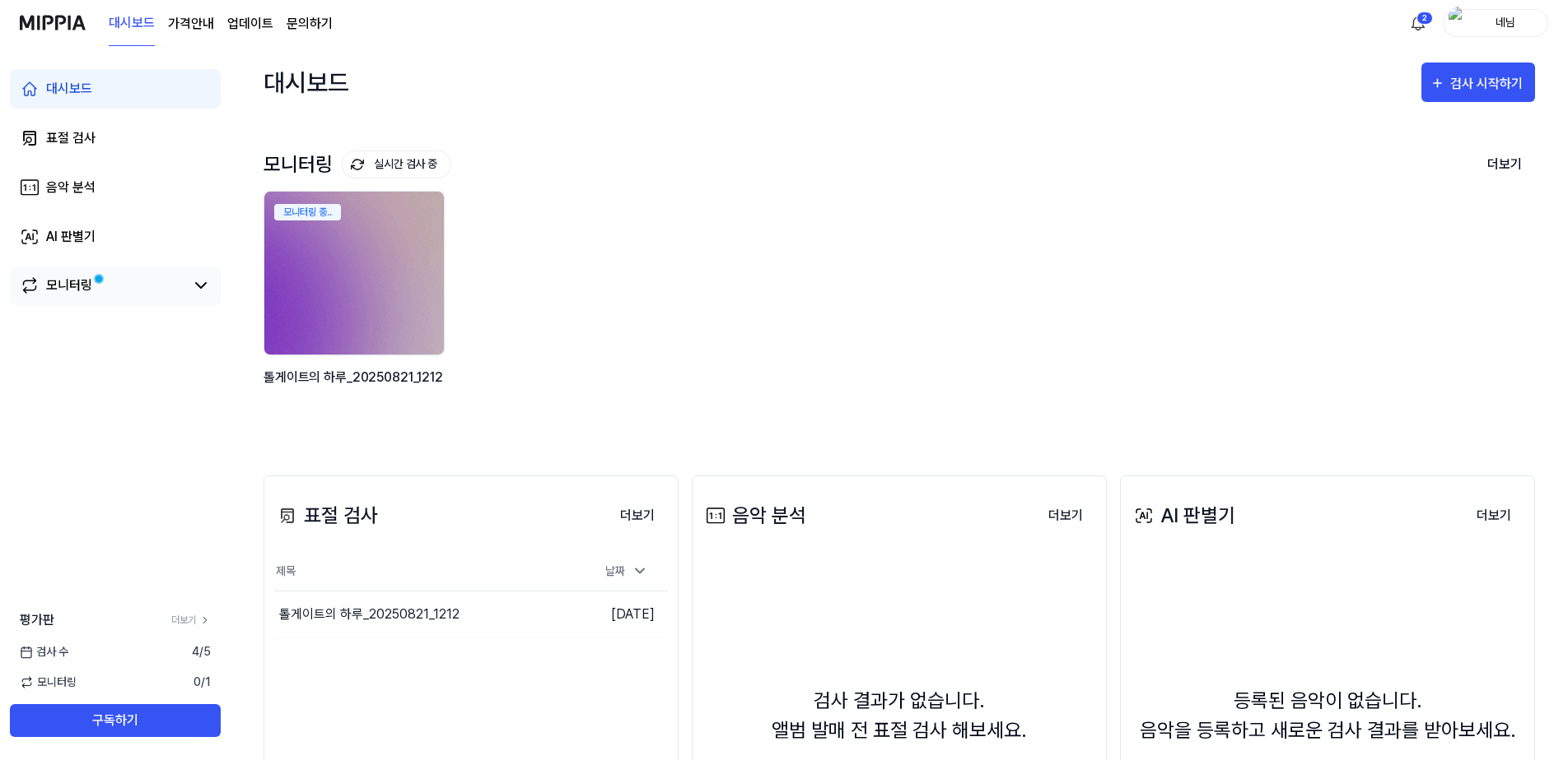
click at [99, 288] on link "모니터링" at bounding box center [102, 285] width 165 height 19
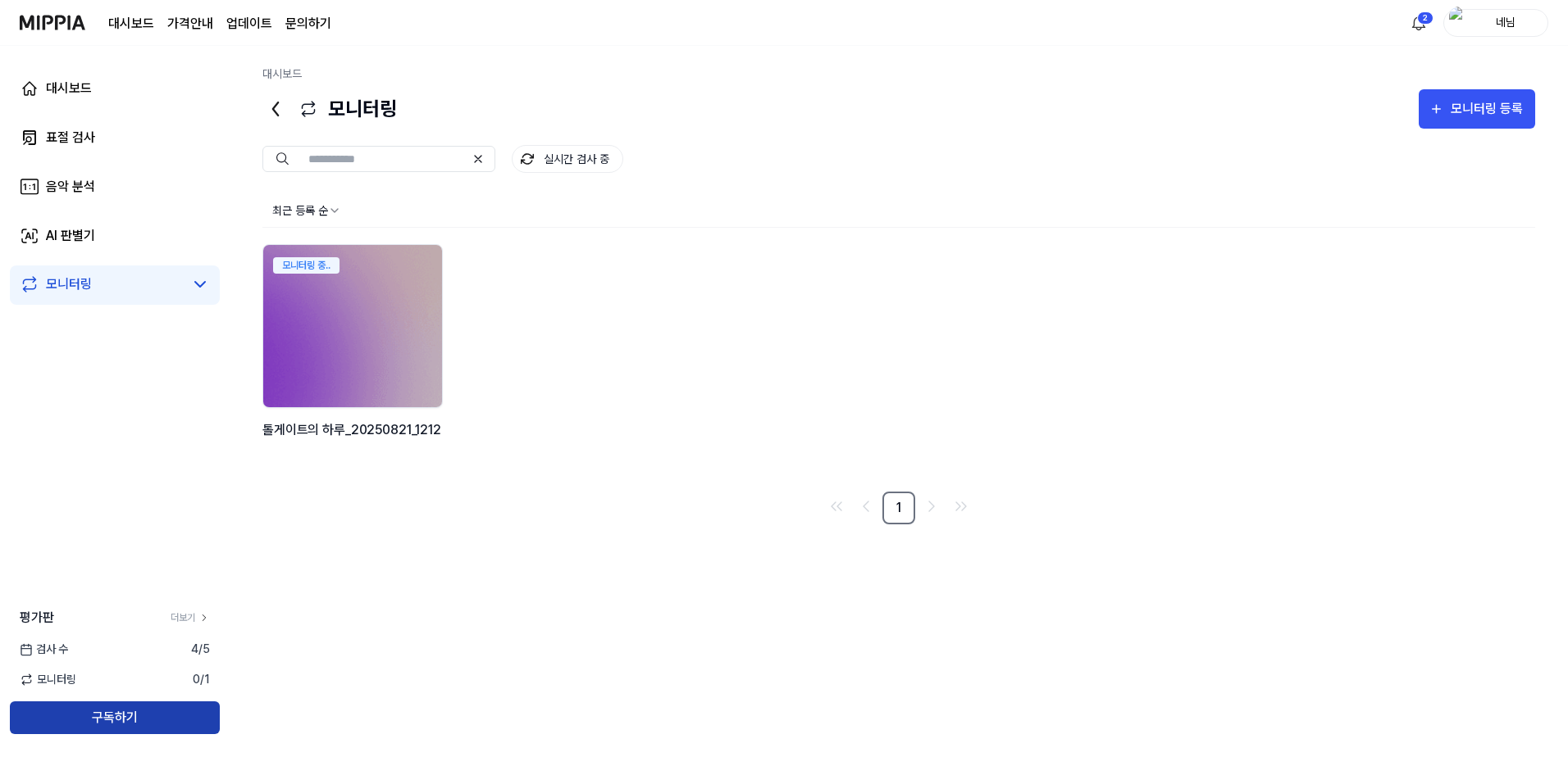
click at [123, 708] on button "구독하기" at bounding box center [115, 718] width 210 height 33
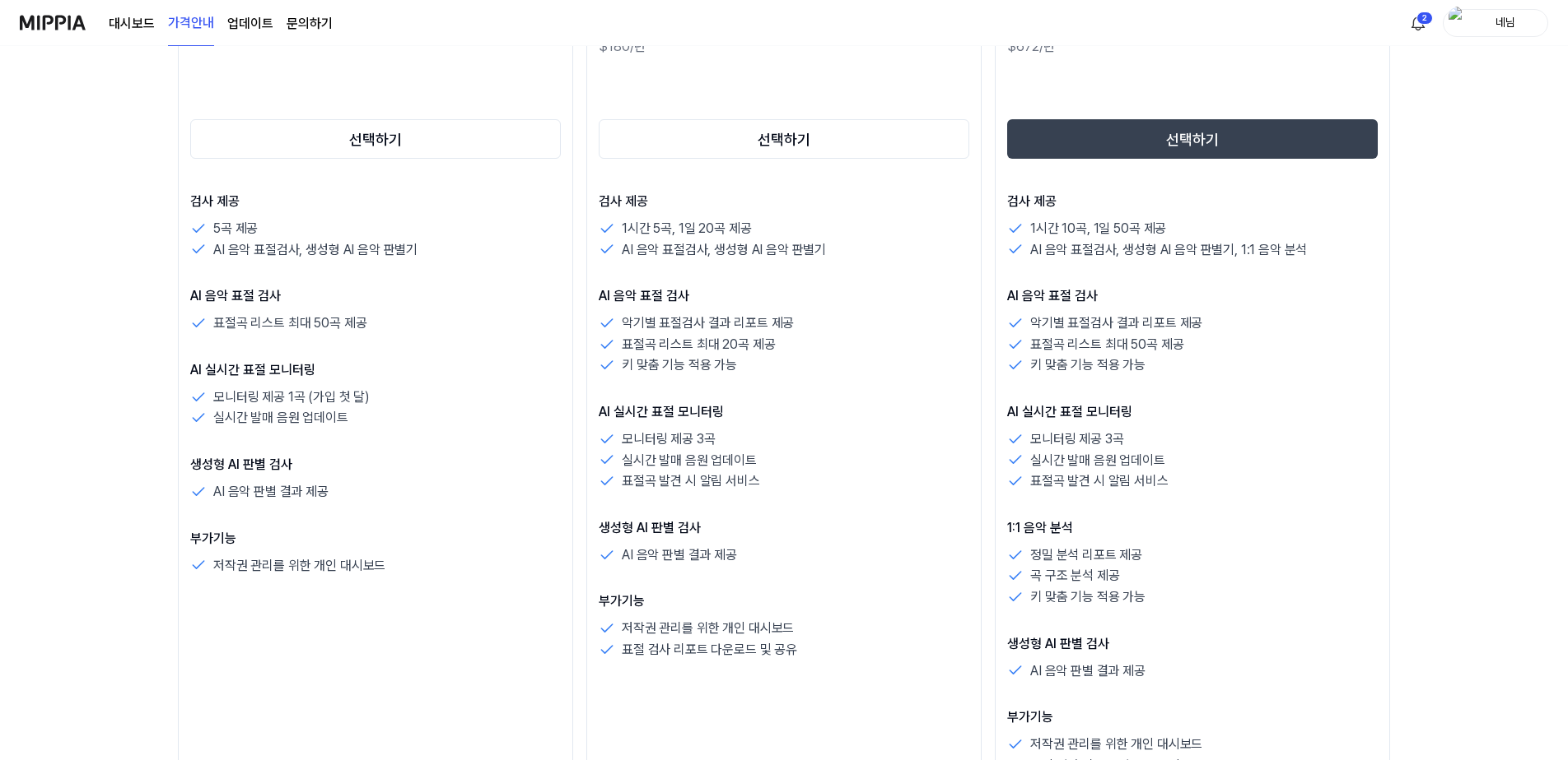
scroll to position [247, 0]
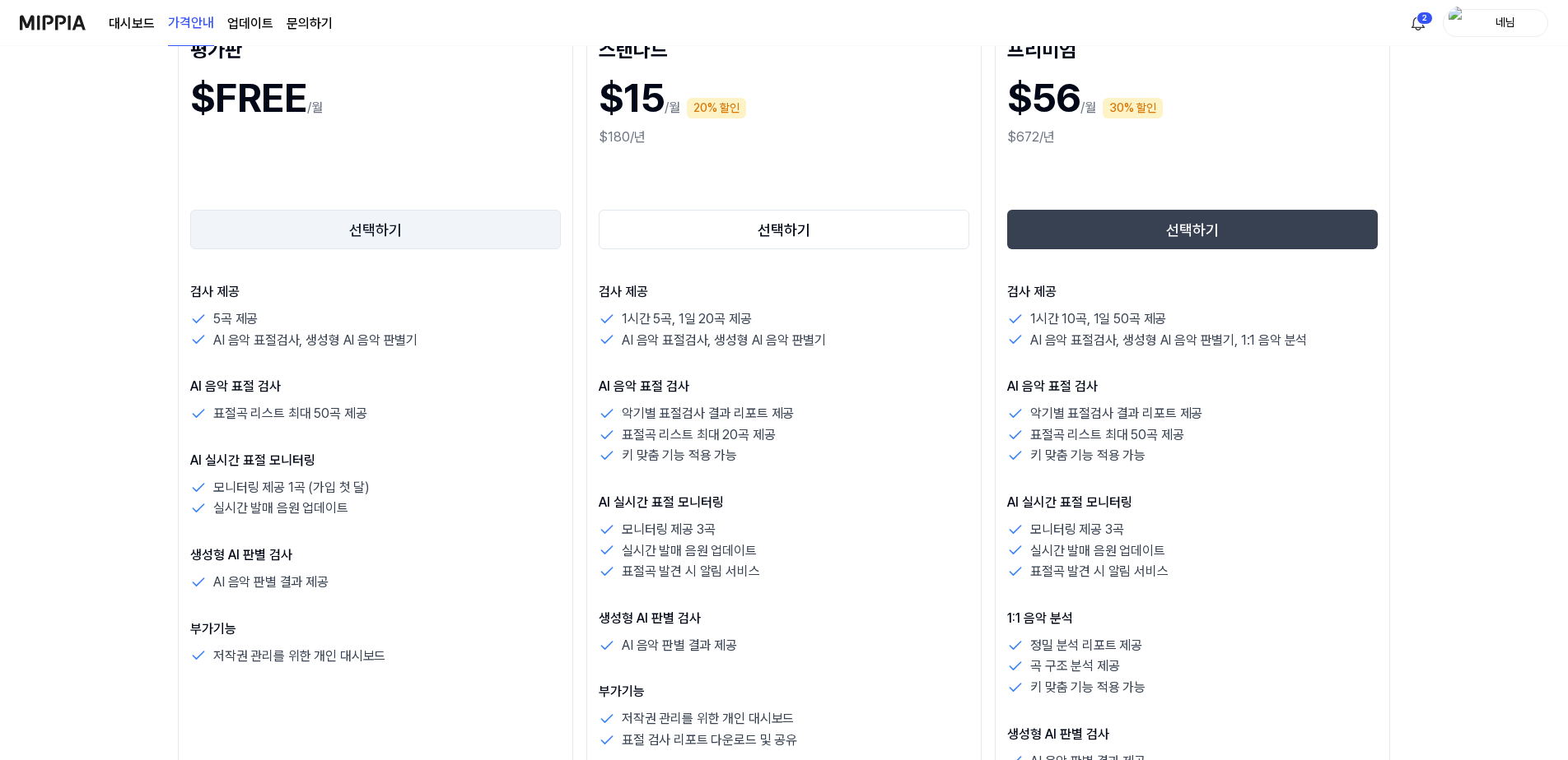
click at [411, 233] on button "선택하기" at bounding box center [376, 229] width 371 height 40
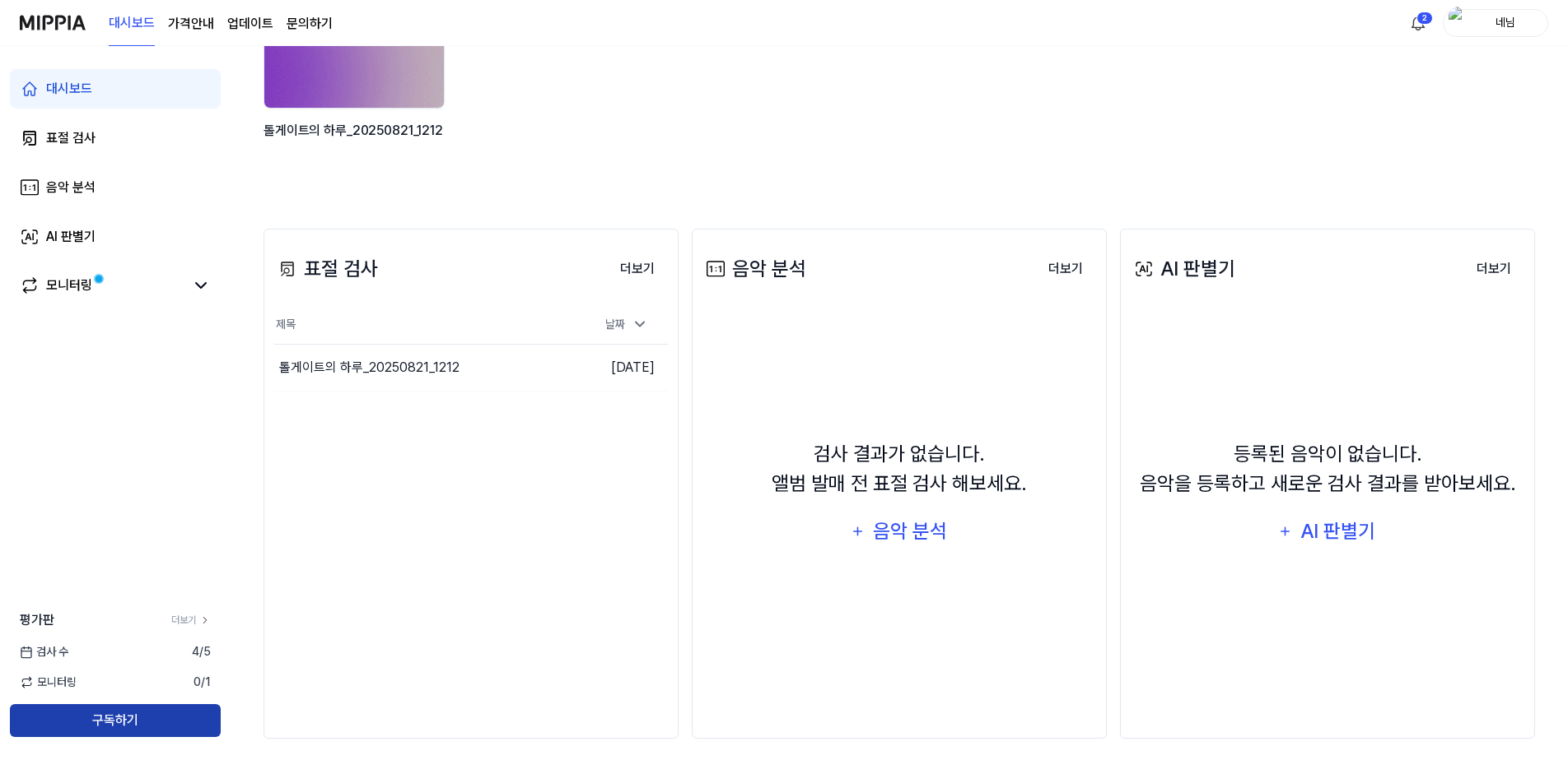
click at [101, 716] on button "구독하기" at bounding box center [116, 721] width 211 height 33
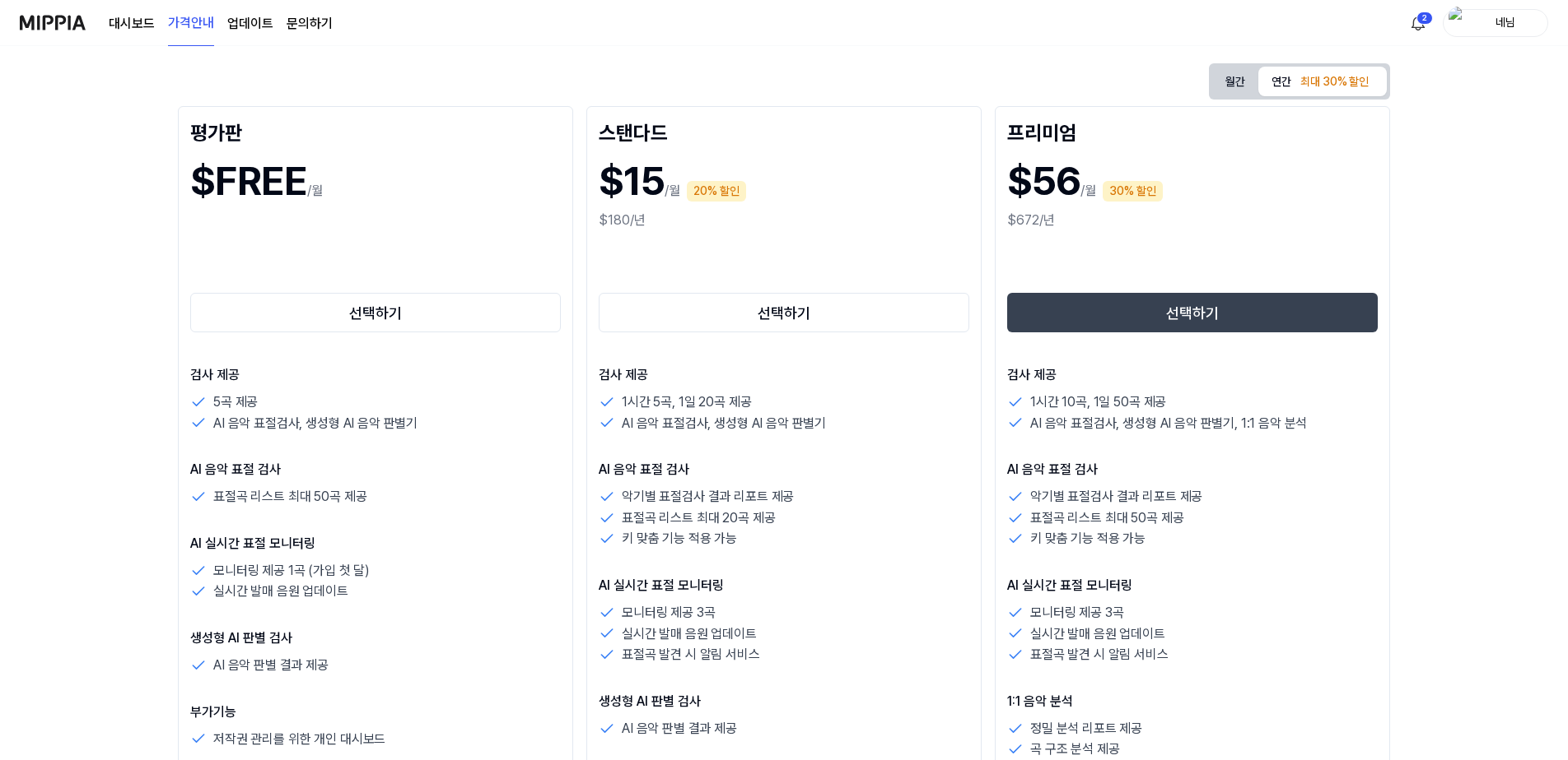
scroll to position [165, 0]
click at [401, 307] on button "선택하기" at bounding box center [376, 312] width 371 height 40
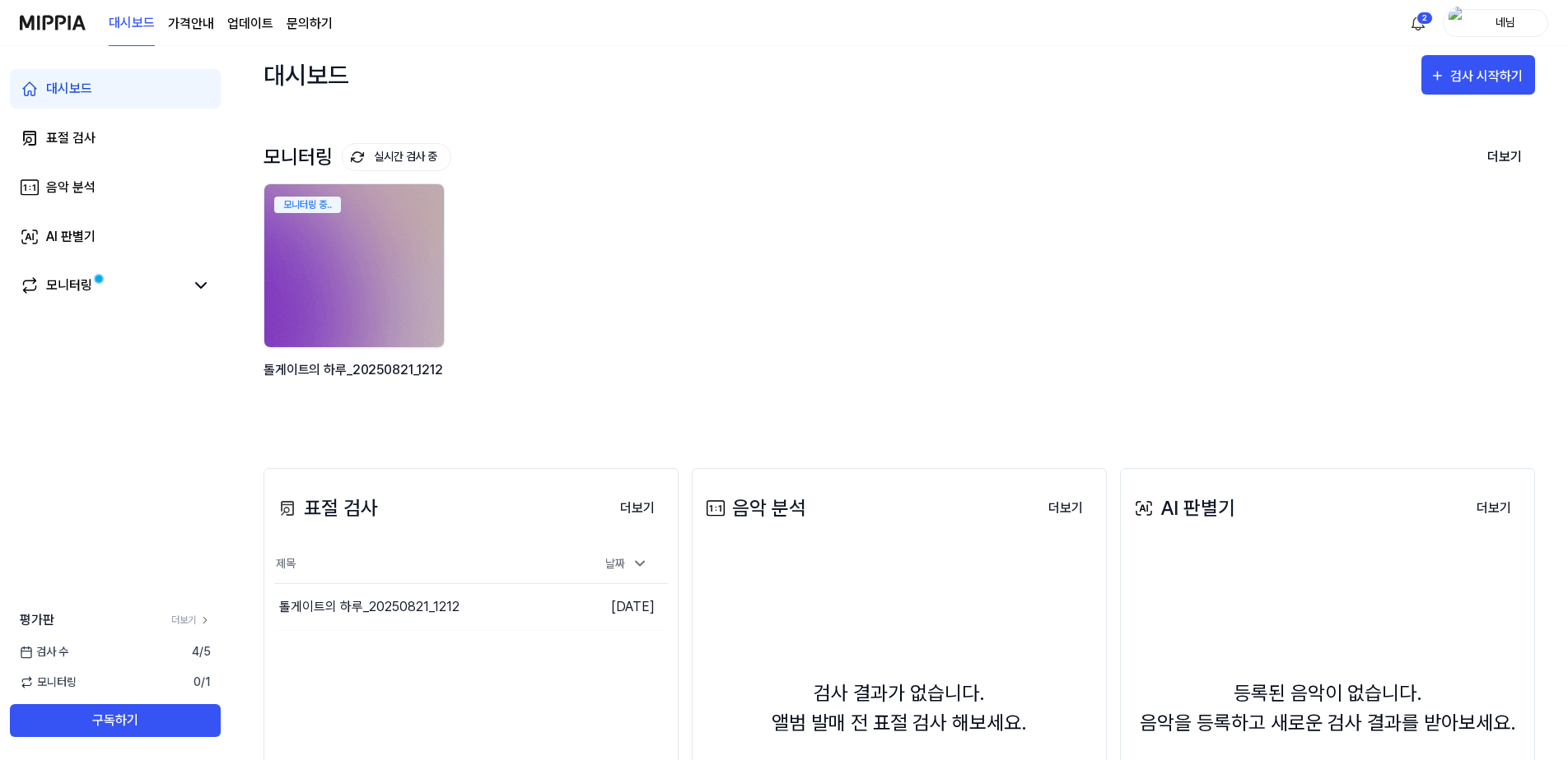
scroll to position [0, 0]
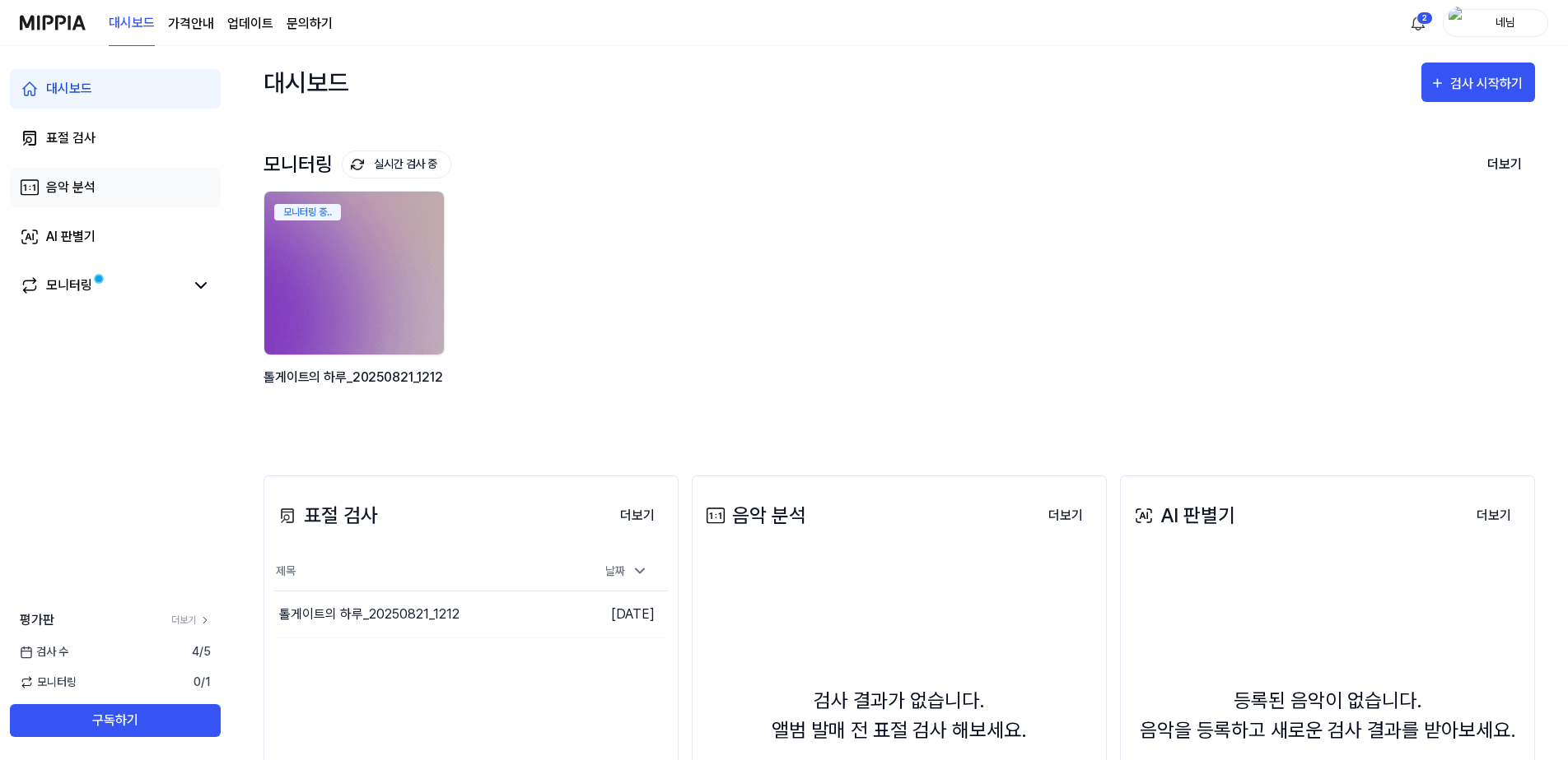
click at [75, 190] on div "음악 분석" at bounding box center [70, 187] width 49 height 19
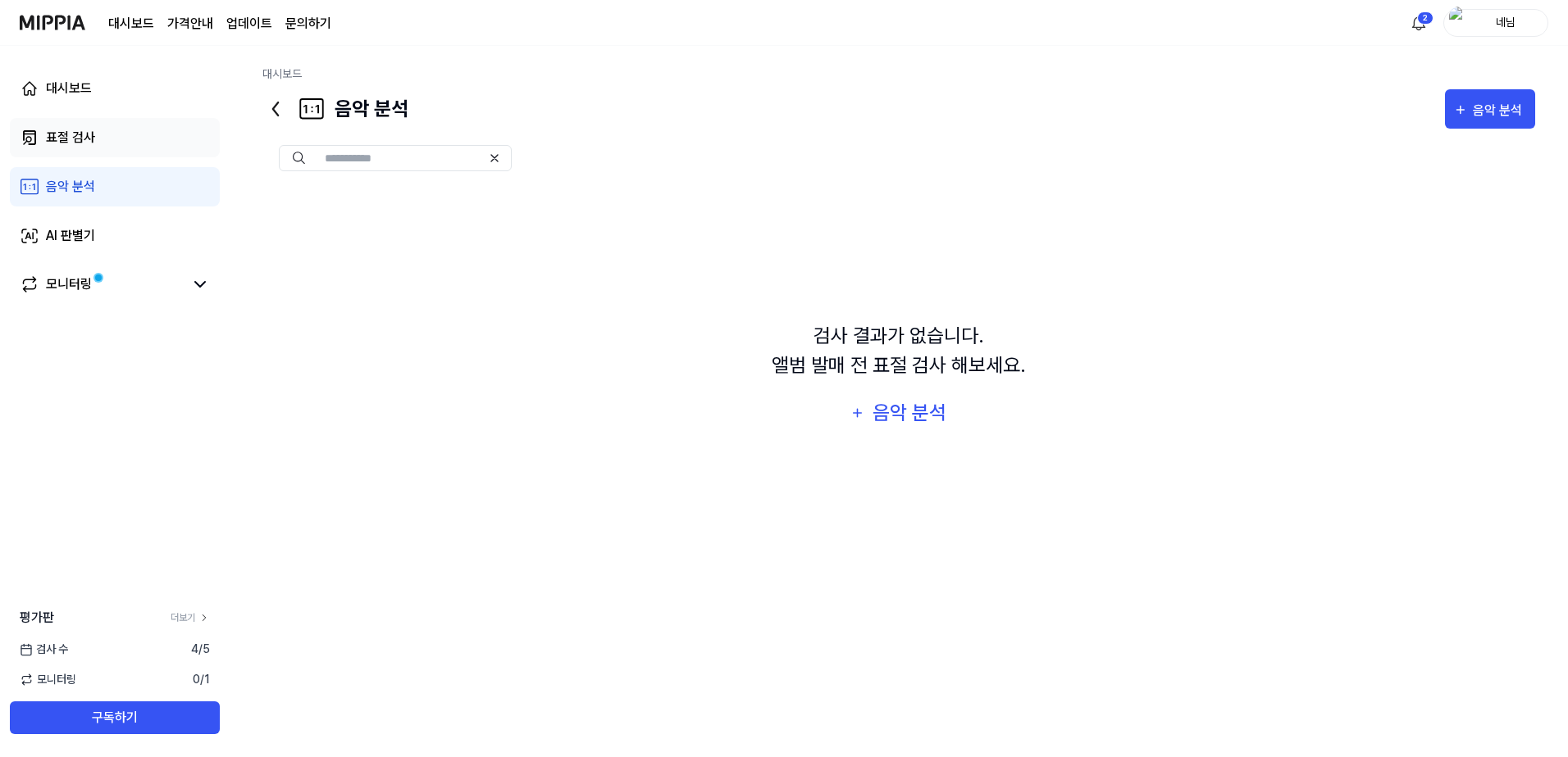
click at [83, 136] on div "표절 검사" at bounding box center [70, 137] width 49 height 19
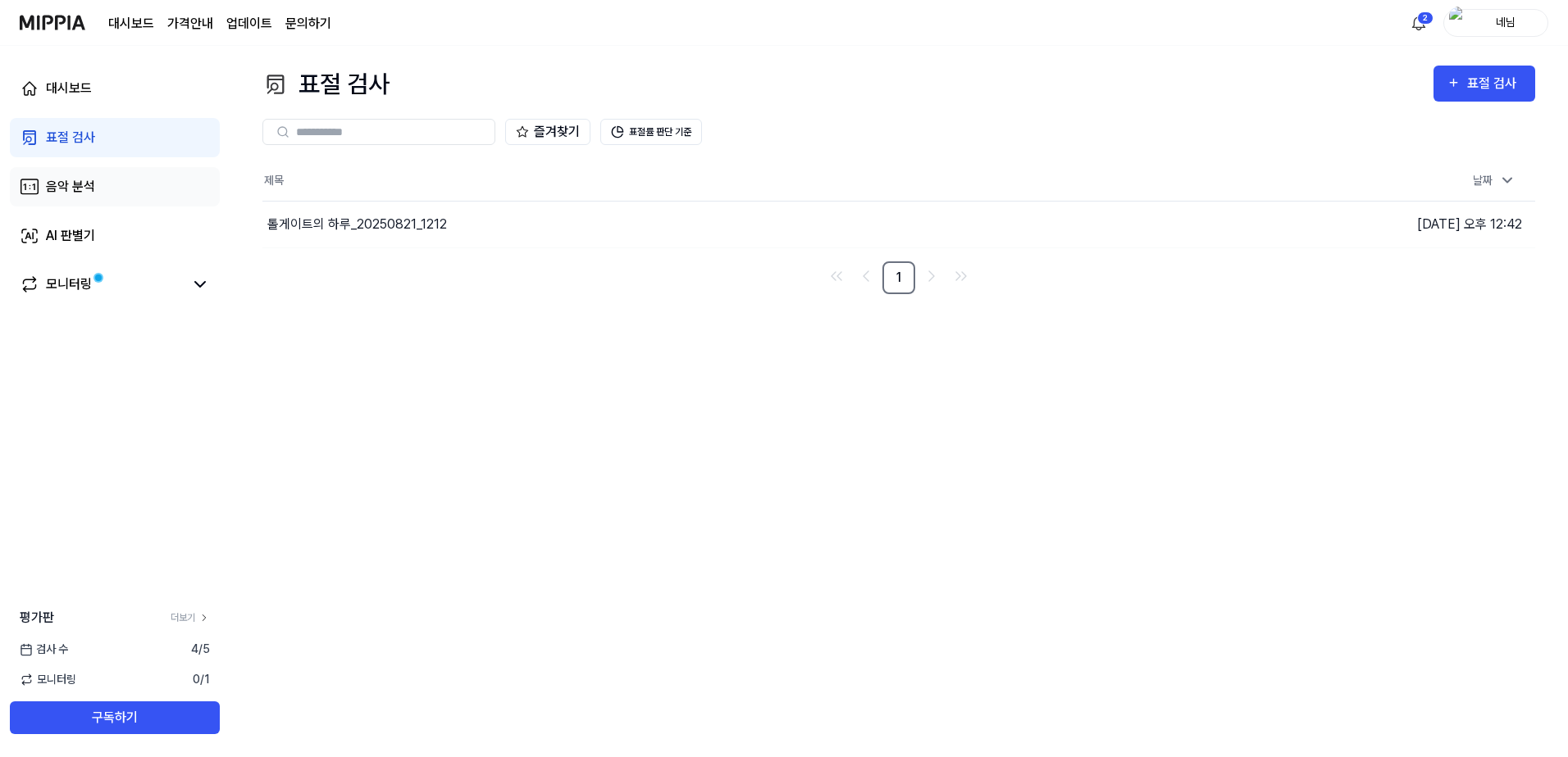
click at [81, 187] on div "음악 분석" at bounding box center [70, 186] width 49 height 19
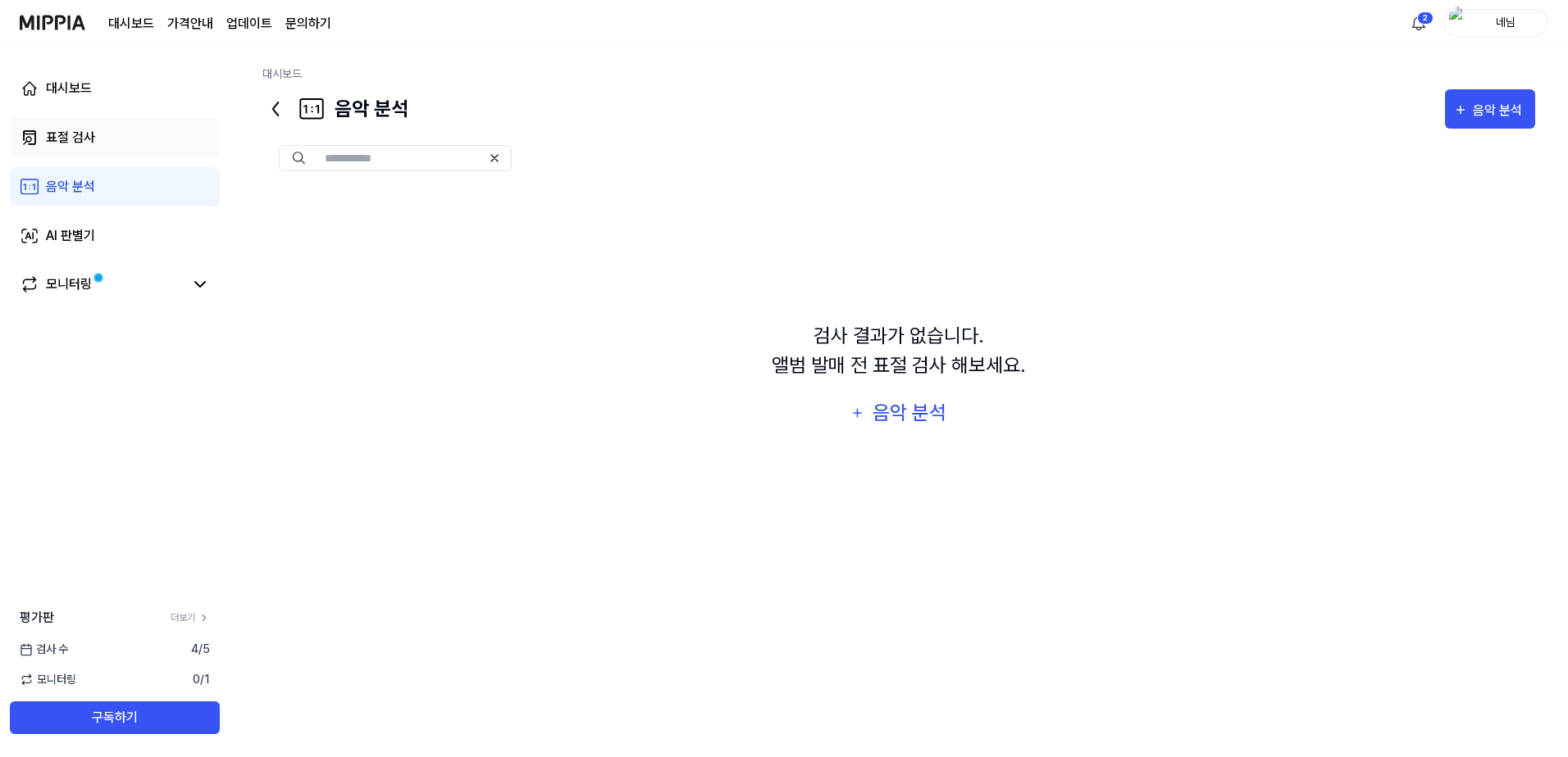
click at [94, 131] on div "표절 검사" at bounding box center [70, 137] width 49 height 19
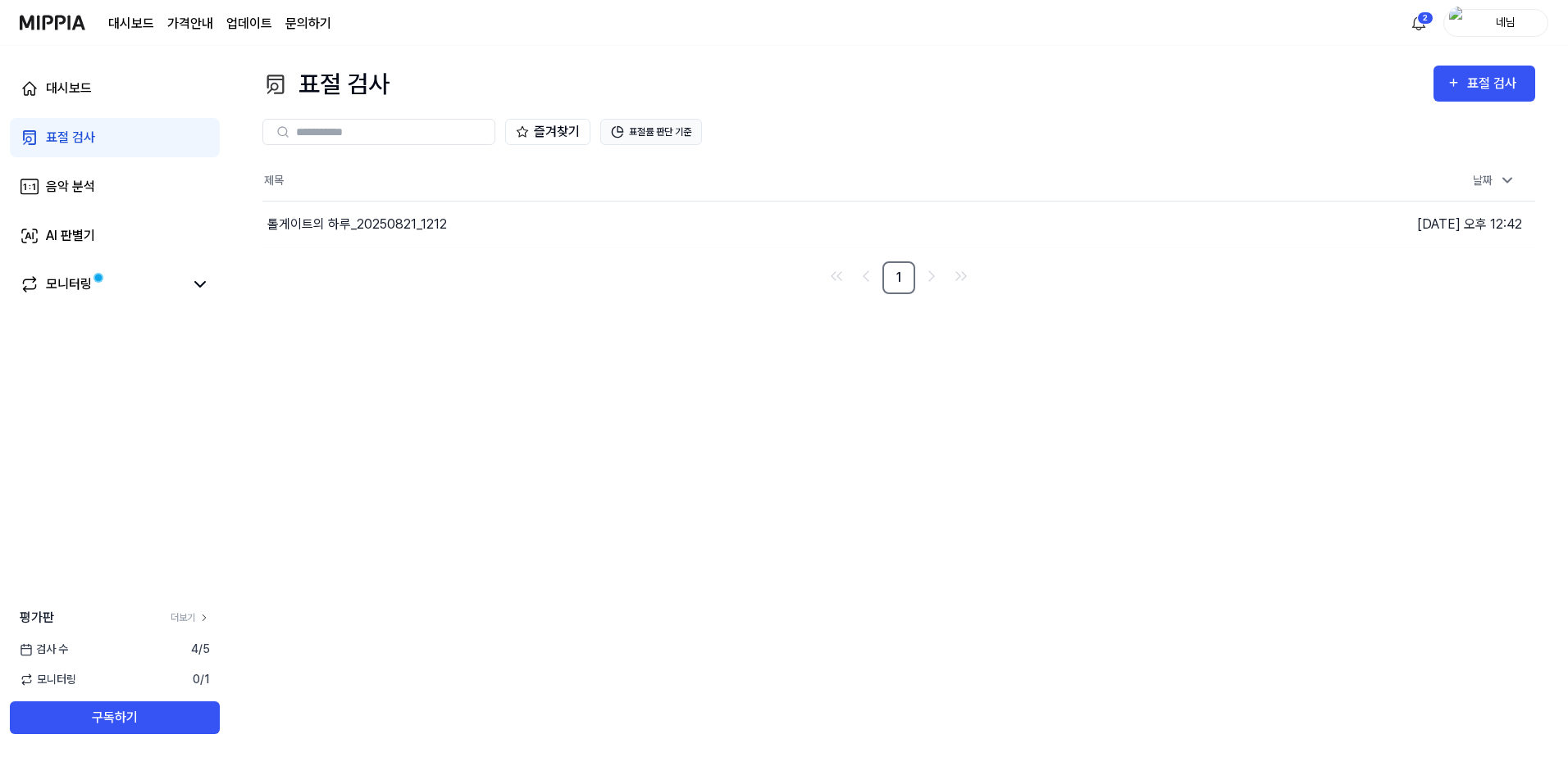
click at [670, 131] on button "표절률 판단 기준" at bounding box center [651, 132] width 101 height 26
click at [661, 141] on button "표절률 판단 기준" at bounding box center [651, 132] width 101 height 26
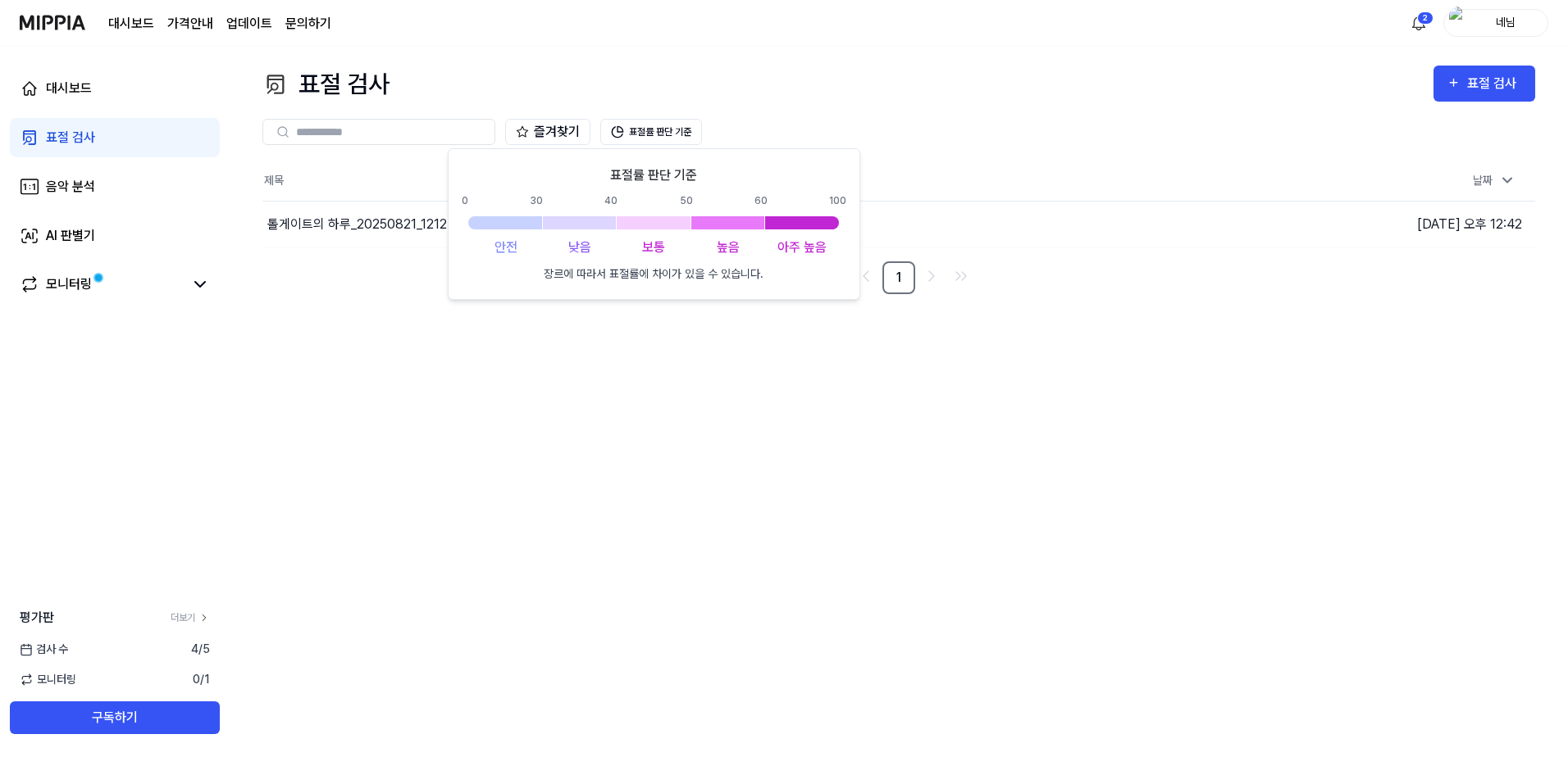
click at [649, 537] on div "표절 검사 표절 검사 표절 검사 음악 분석 AI 판별기 즐겨찾기 표절률 판단 기준 제목 날짜 톨게이트의 하루_20250821_1212 이동하기…" at bounding box center [898, 402] width 1339 height 712
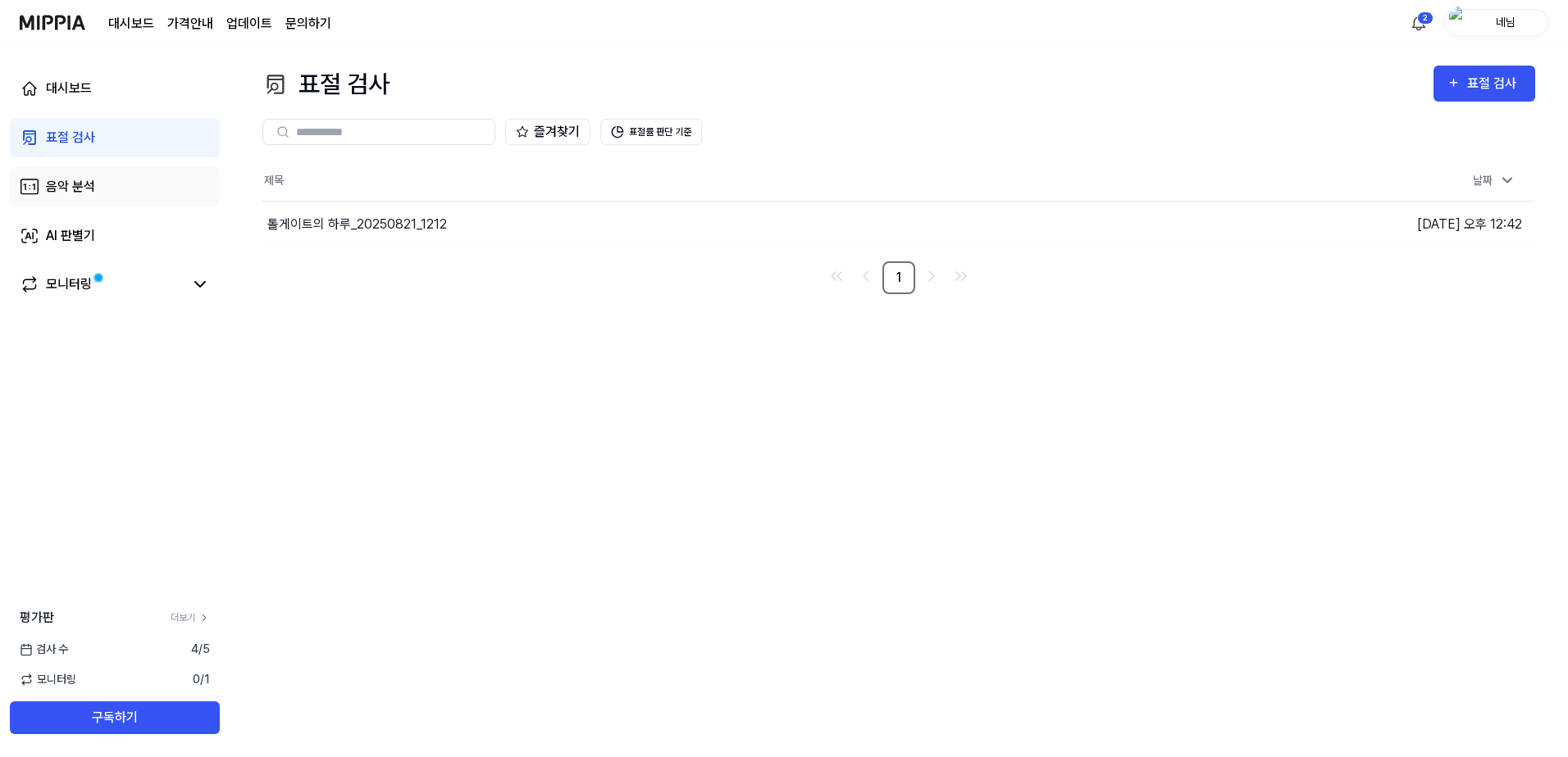
click at [68, 191] on div "음악 분석" at bounding box center [70, 186] width 49 height 19
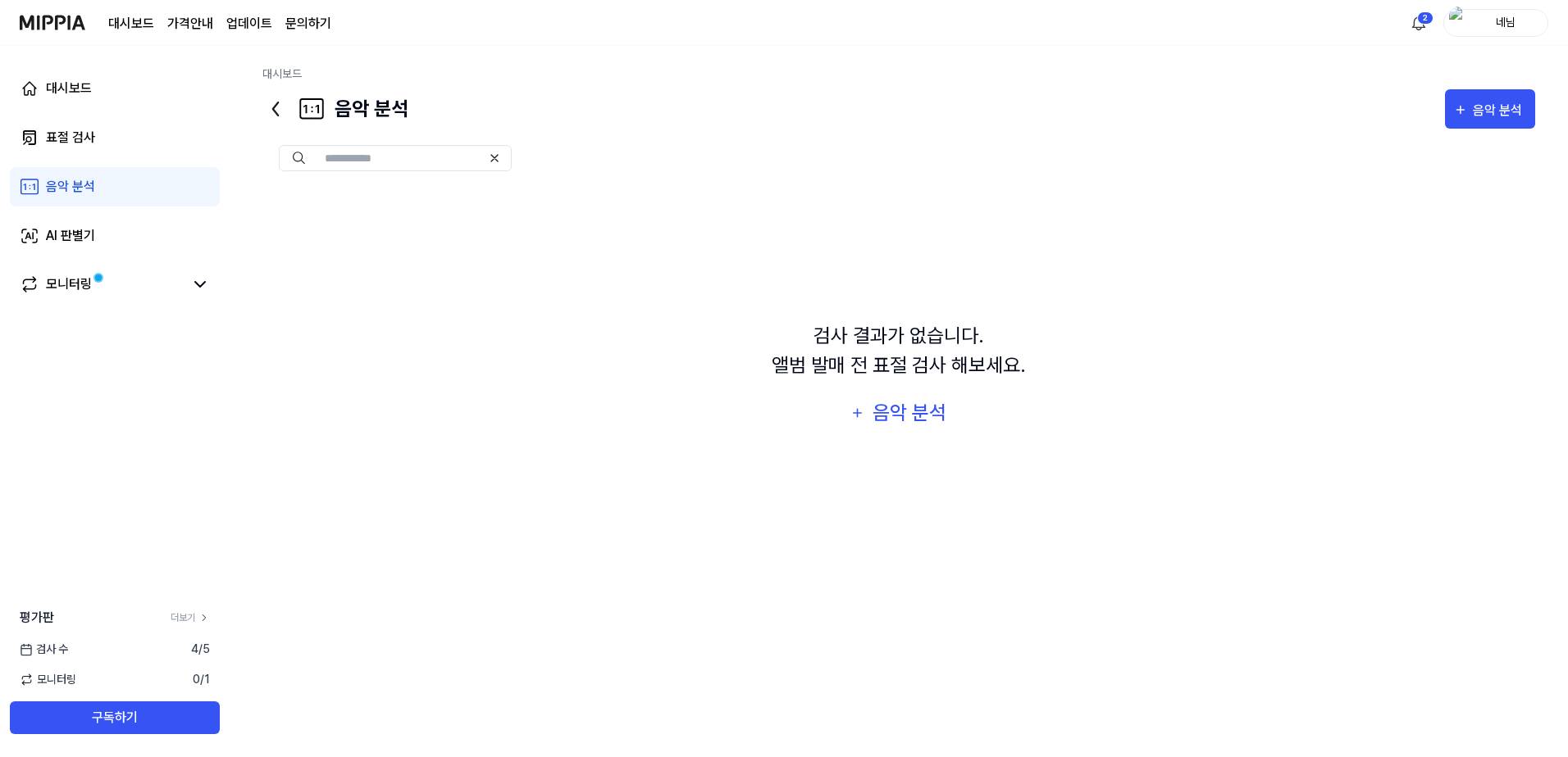
click at [399, 159] on input "text" at bounding box center [403, 158] width 157 height 15
click at [929, 417] on div "음악 분석" at bounding box center [908, 413] width 78 height 31
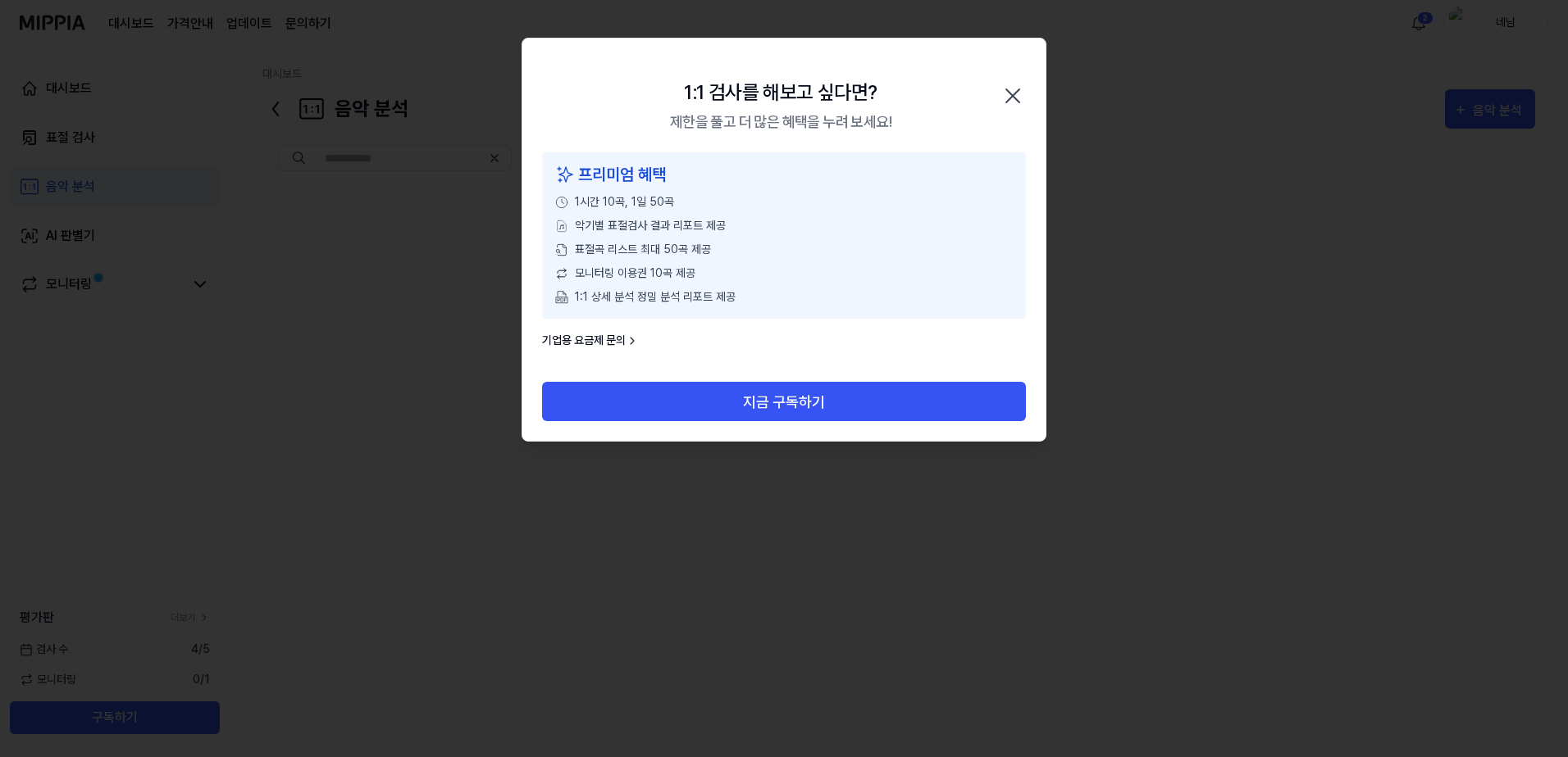
click at [1016, 96] on icon "button" at bounding box center [1012, 96] width 26 height 26
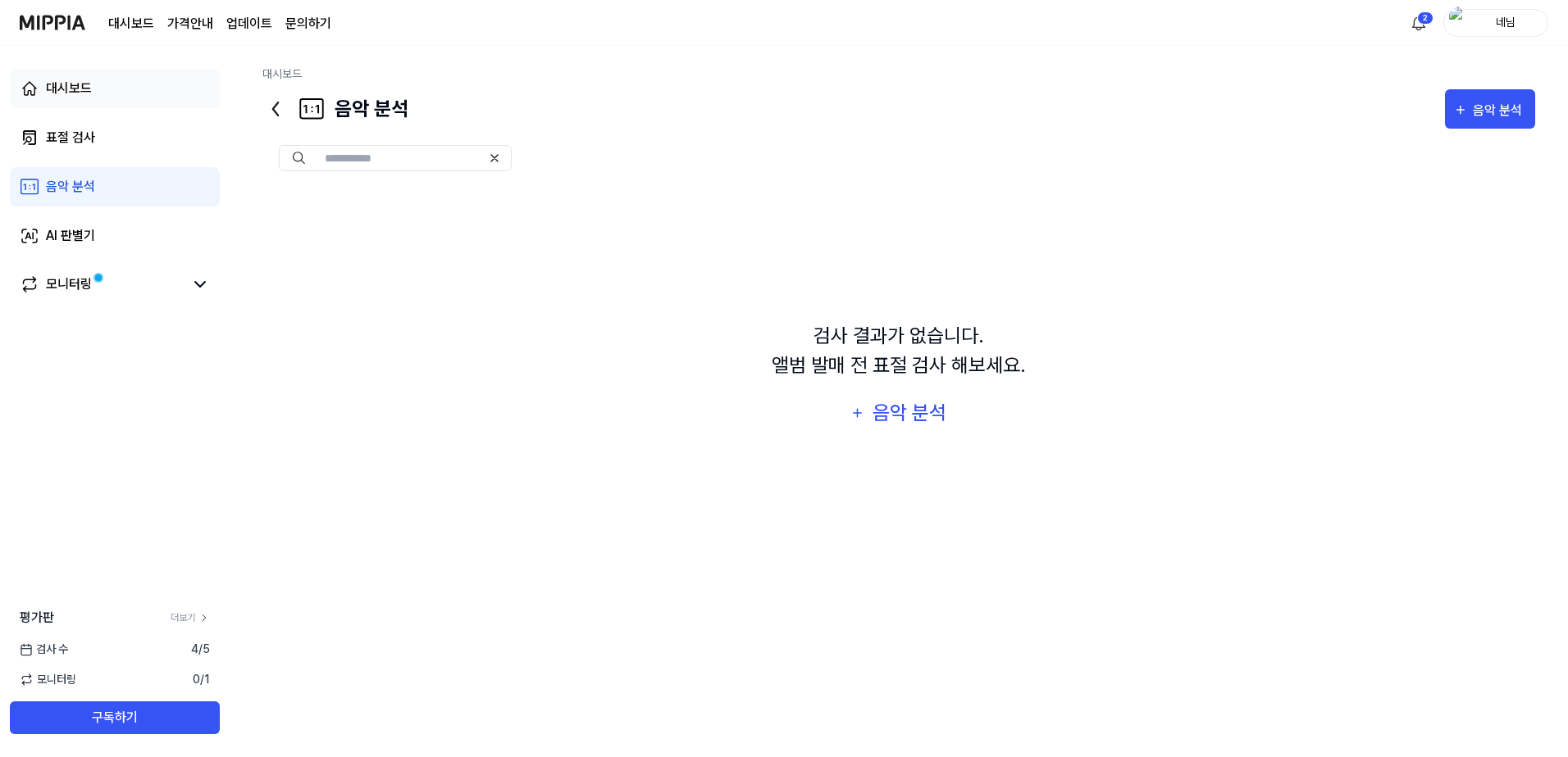
click at [67, 93] on div "대시보드" at bounding box center [69, 87] width 46 height 19
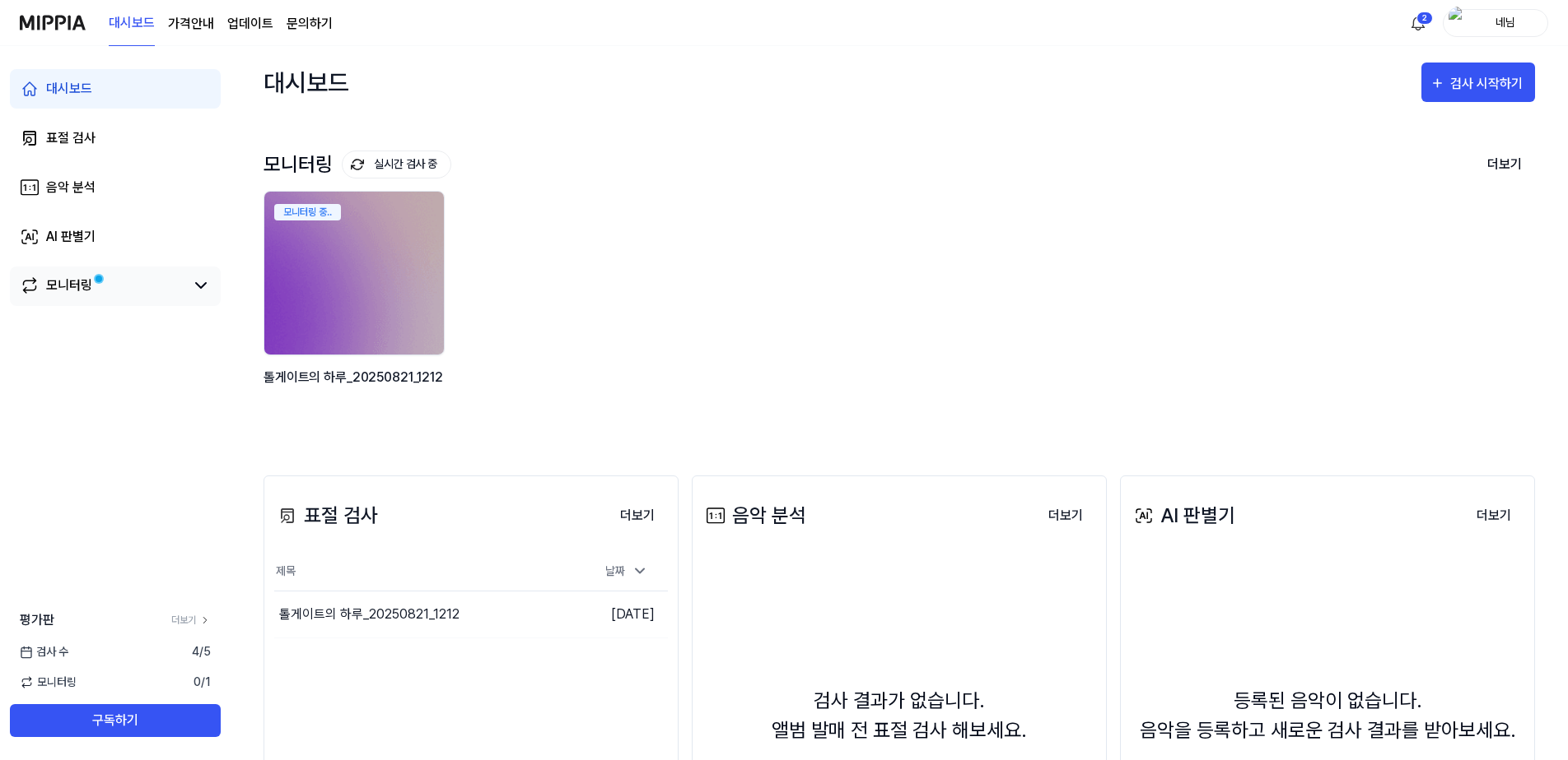
click at [73, 303] on div "모니터링" at bounding box center [116, 286] width 211 height 40
click at [1090, 254] on div "모니터링 중.. 톨게이트의 하루_20250821_1212" at bounding box center [886, 309] width 1271 height 236
